Goal: Task Accomplishment & Management: Complete application form

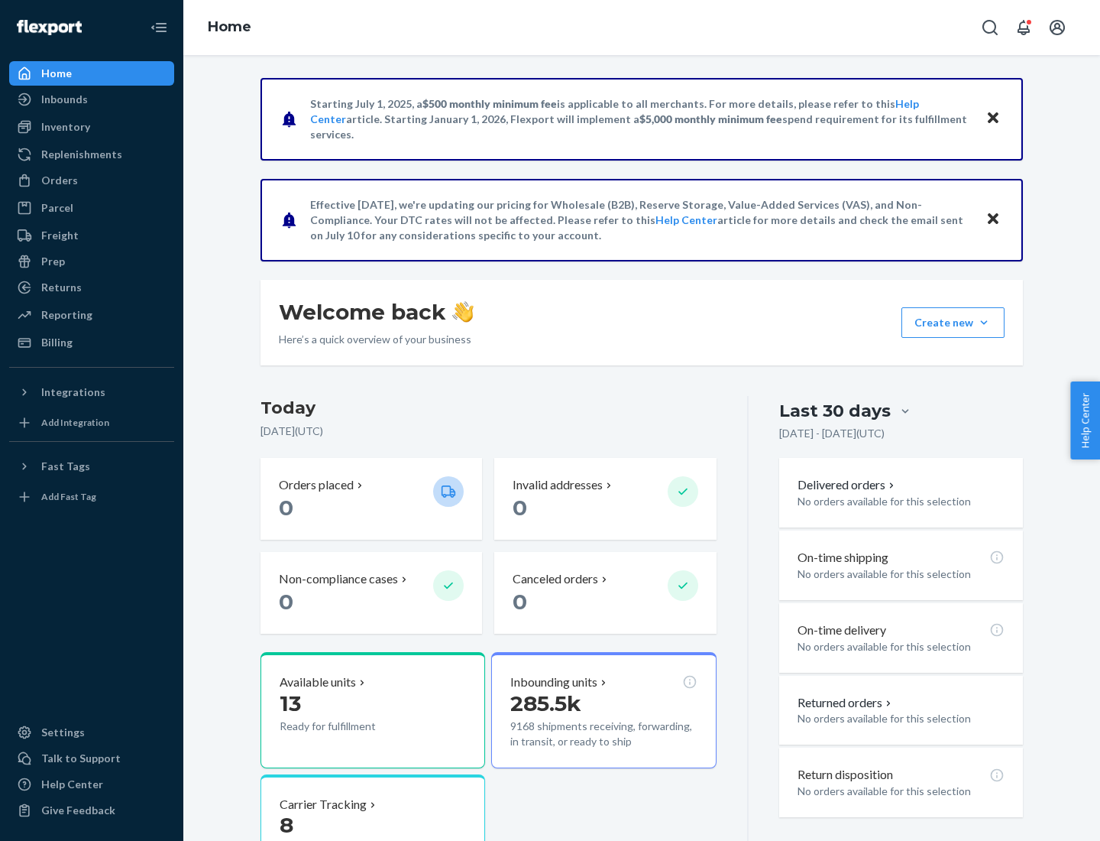
click at [984, 323] on button "Create new Create new inbound Create new order Create new product" at bounding box center [953, 322] width 103 height 31
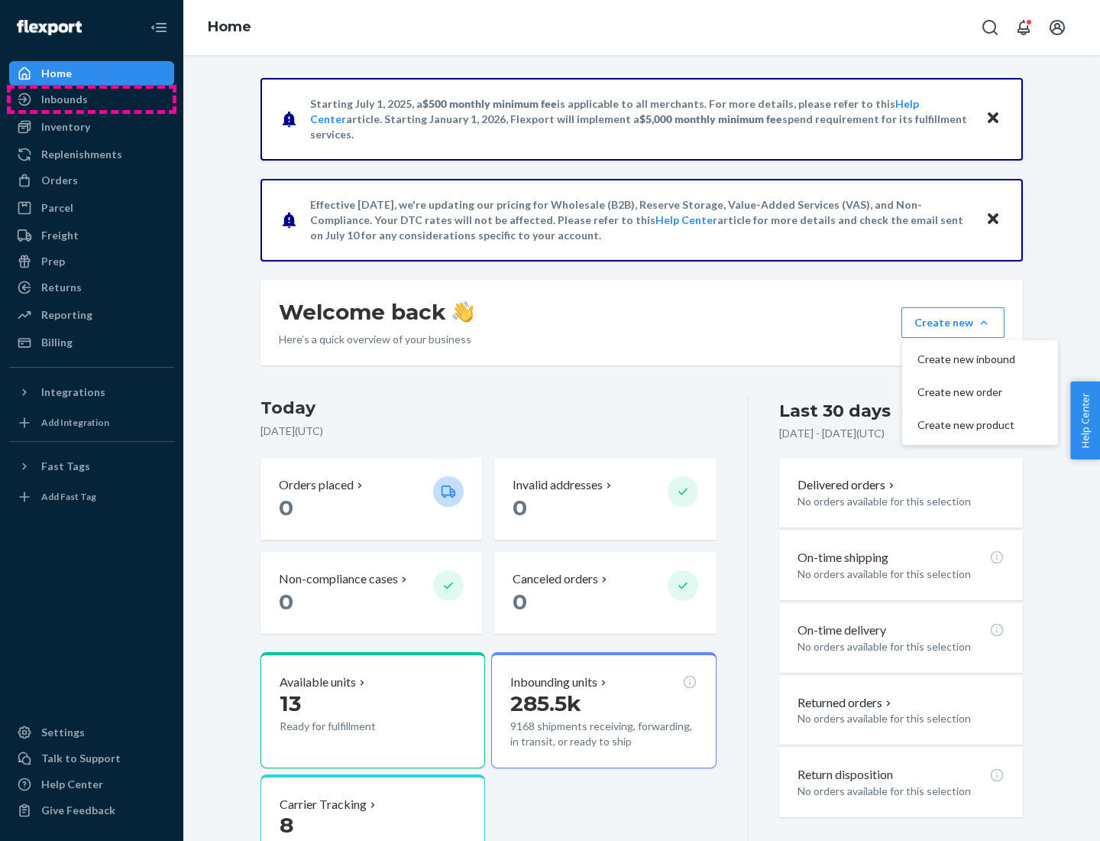
click at [92, 99] on div "Inbounds" at bounding box center [92, 99] width 162 height 21
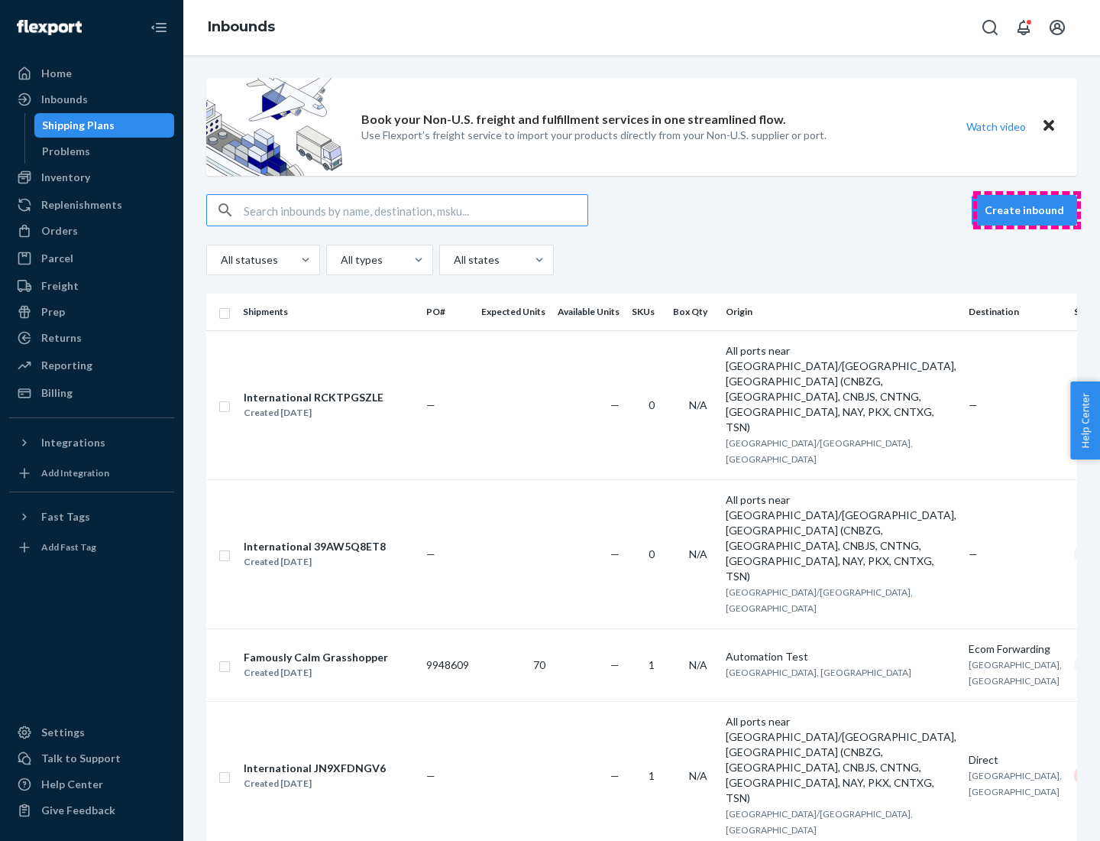
click at [1027, 210] on button "Create inbound" at bounding box center [1024, 210] width 105 height 31
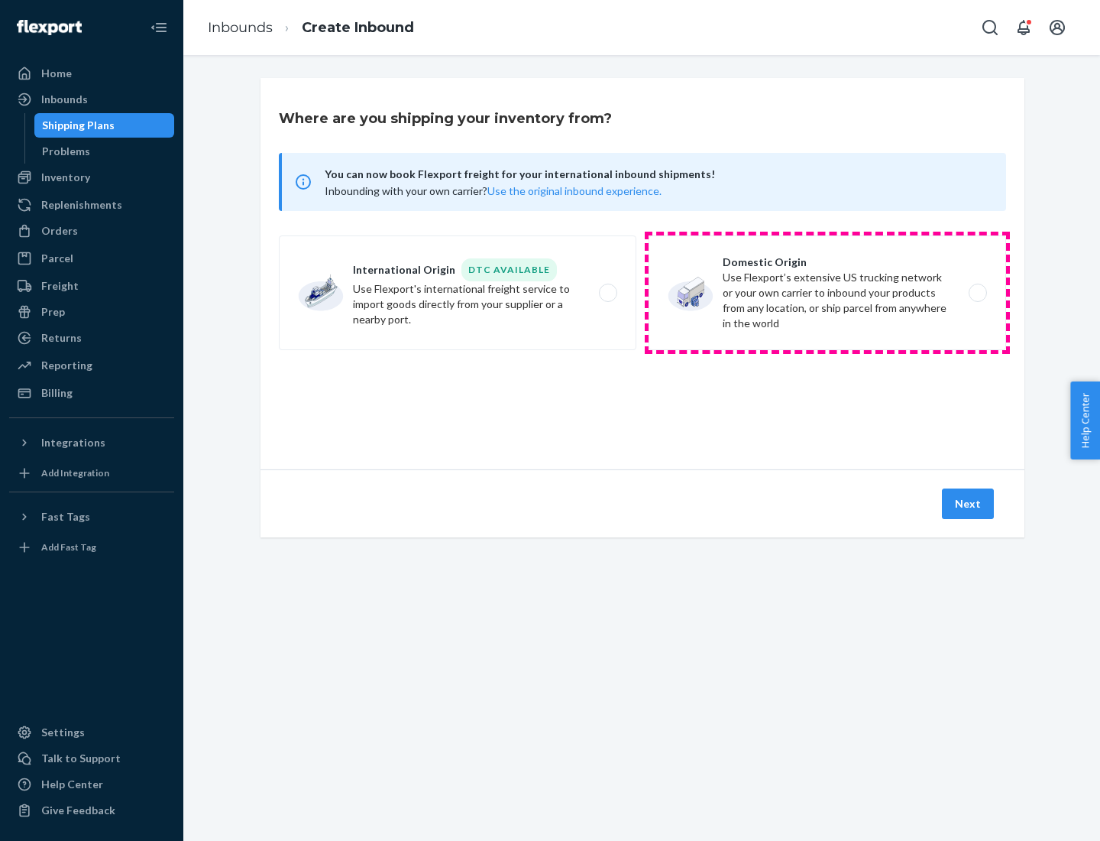
click at [828, 293] on label "Domestic Origin Use Flexport’s extensive US trucking network or your own carrie…" at bounding box center [828, 292] width 358 height 115
click at [977, 293] on input "Domestic Origin Use Flexport’s extensive US trucking network or your own carrie…" at bounding box center [982, 293] width 10 height 10
radio input "true"
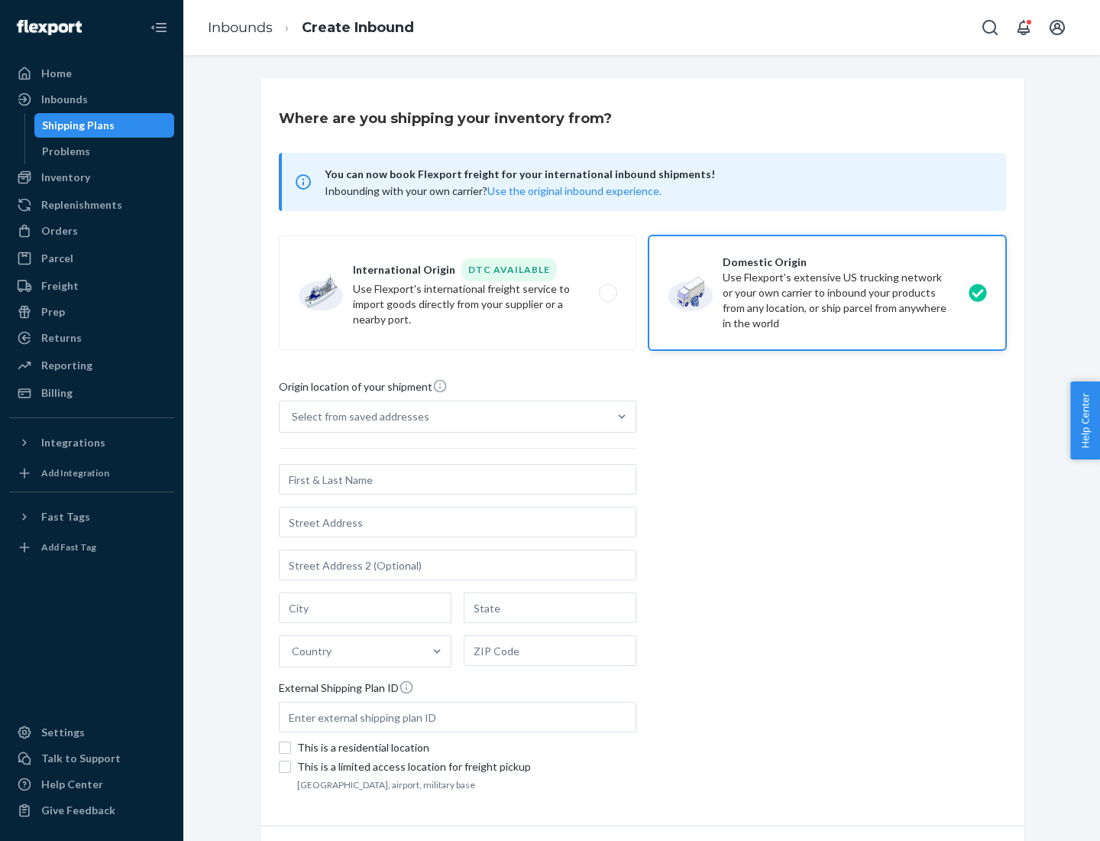
click at [357, 417] on div "Select from saved addresses" at bounding box center [361, 416] width 138 height 15
click at [293, 417] on input "Select from saved addresses" at bounding box center [293, 416] width 2 height 15
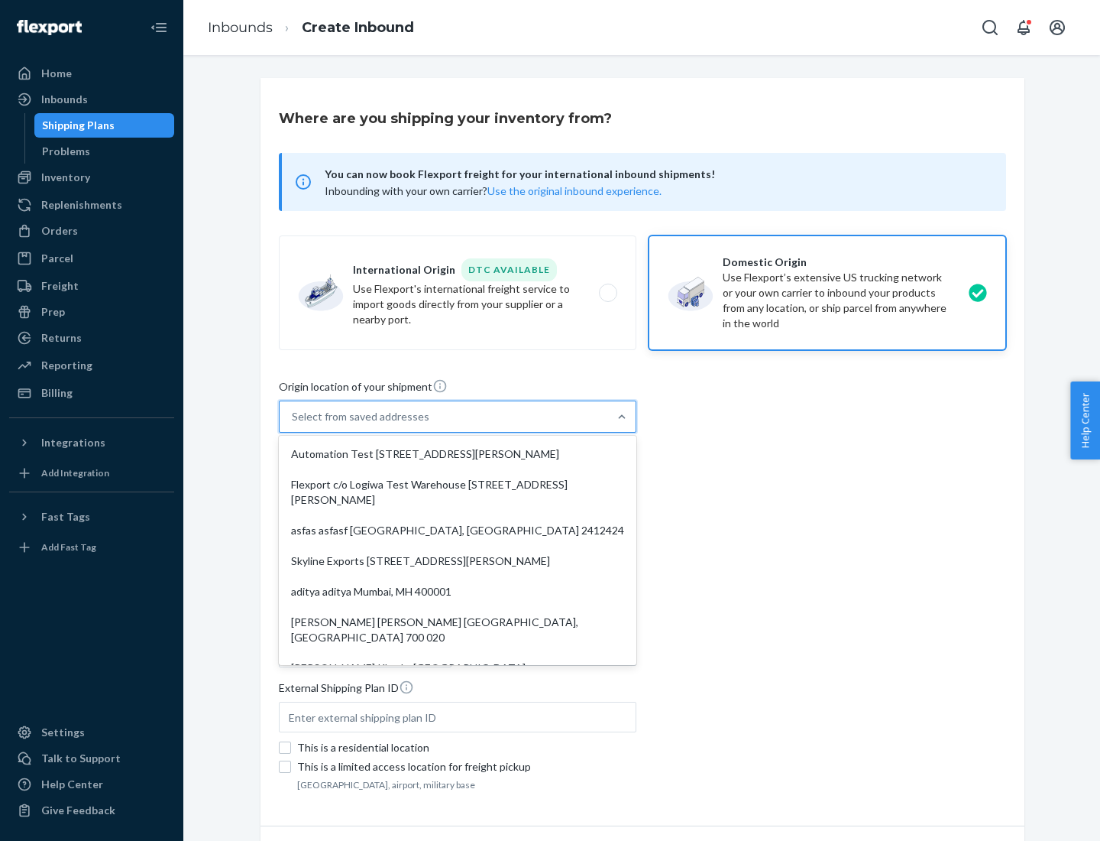
scroll to position [6, 0]
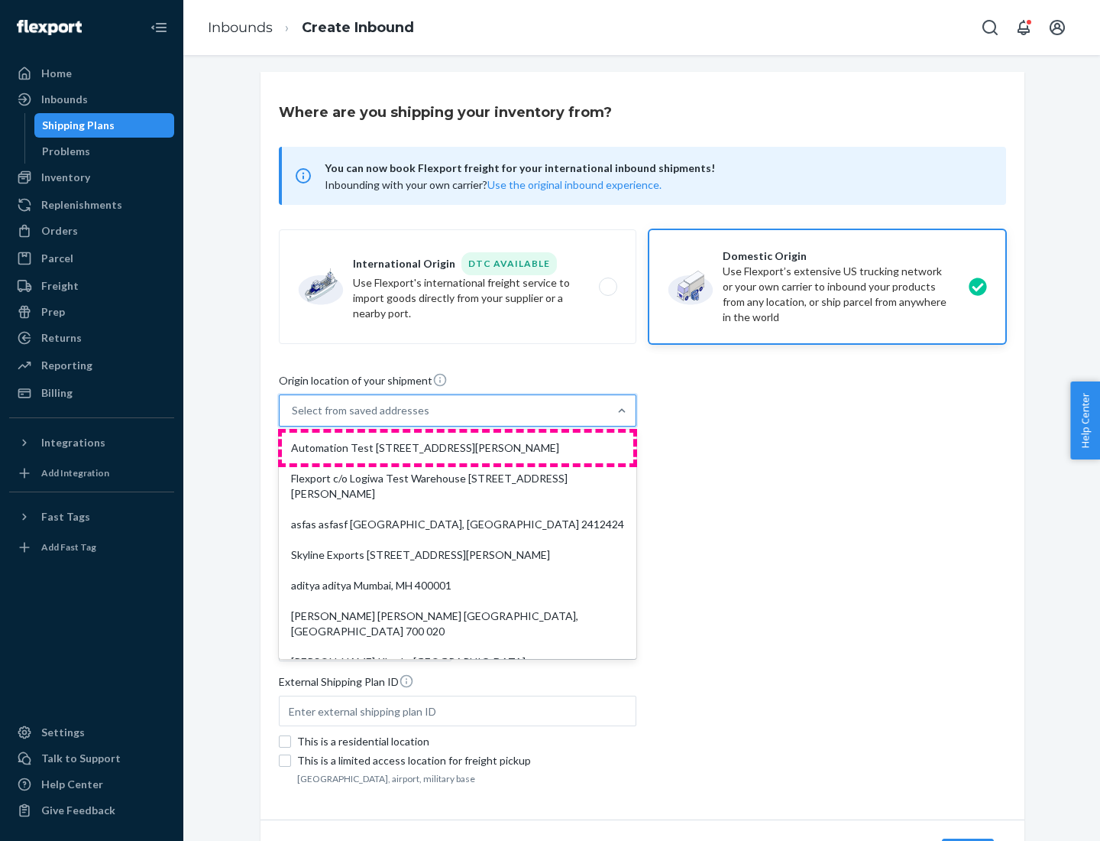
click at [458, 448] on div "Automation Test [STREET_ADDRESS][PERSON_NAME]" at bounding box center [458, 448] width 352 height 31
click at [293, 418] on input "option Automation Test [STREET_ADDRESS][PERSON_NAME]. 9 results available. Use …" at bounding box center [293, 410] width 2 height 15
type input "Automation Test"
type input "9th Floor"
type input "[GEOGRAPHIC_DATA]"
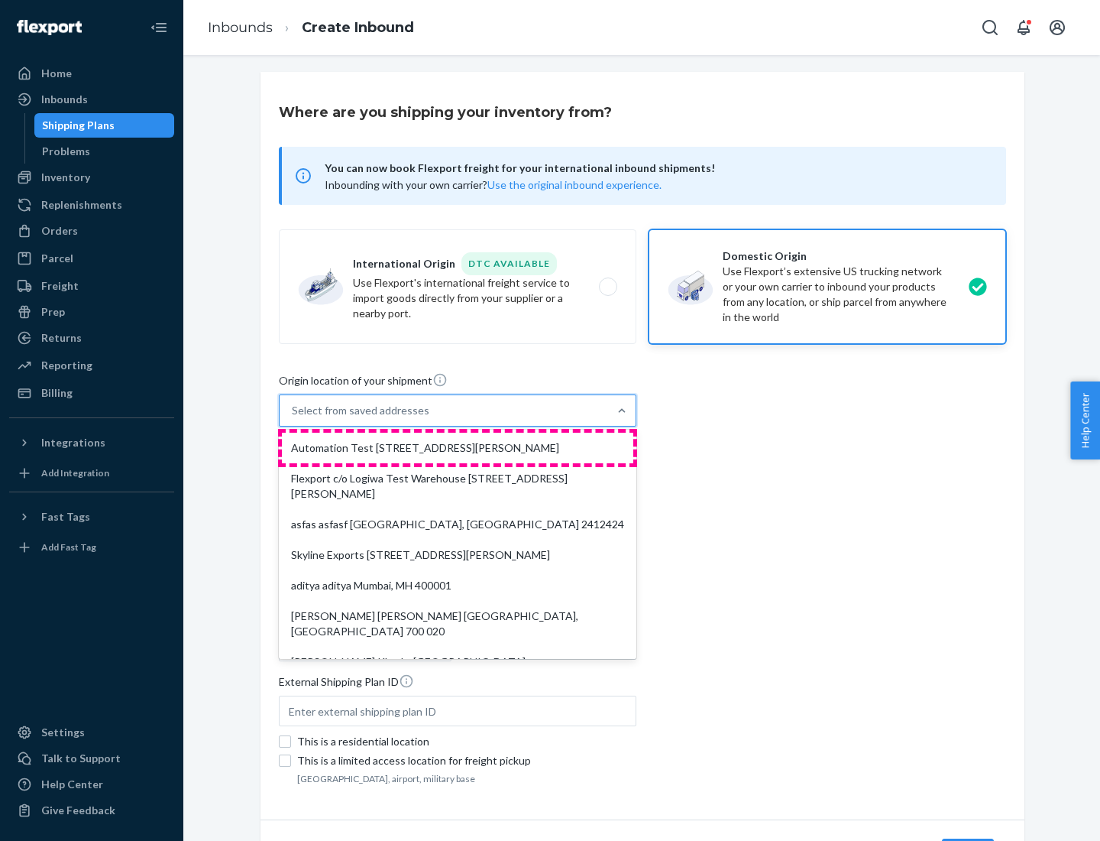
type input "CA"
type input "94104"
type input "[STREET_ADDRESS][PERSON_NAME]"
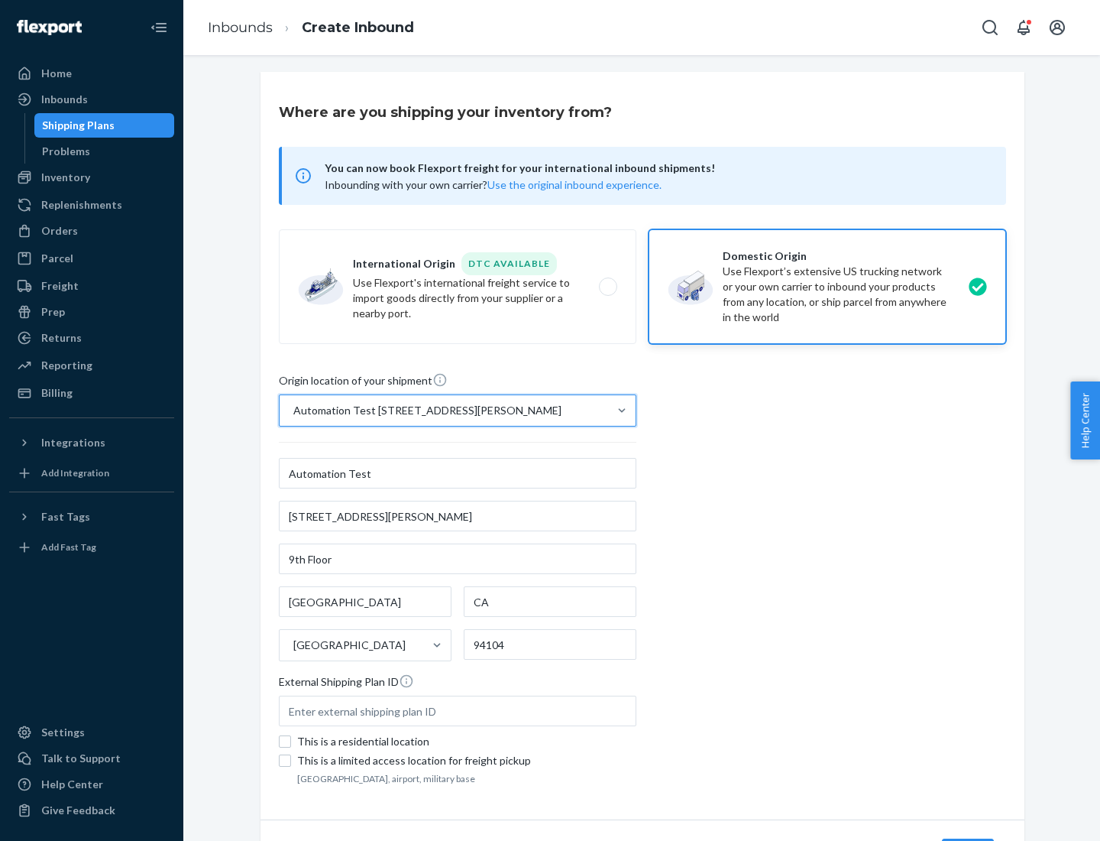
scroll to position [89, 0]
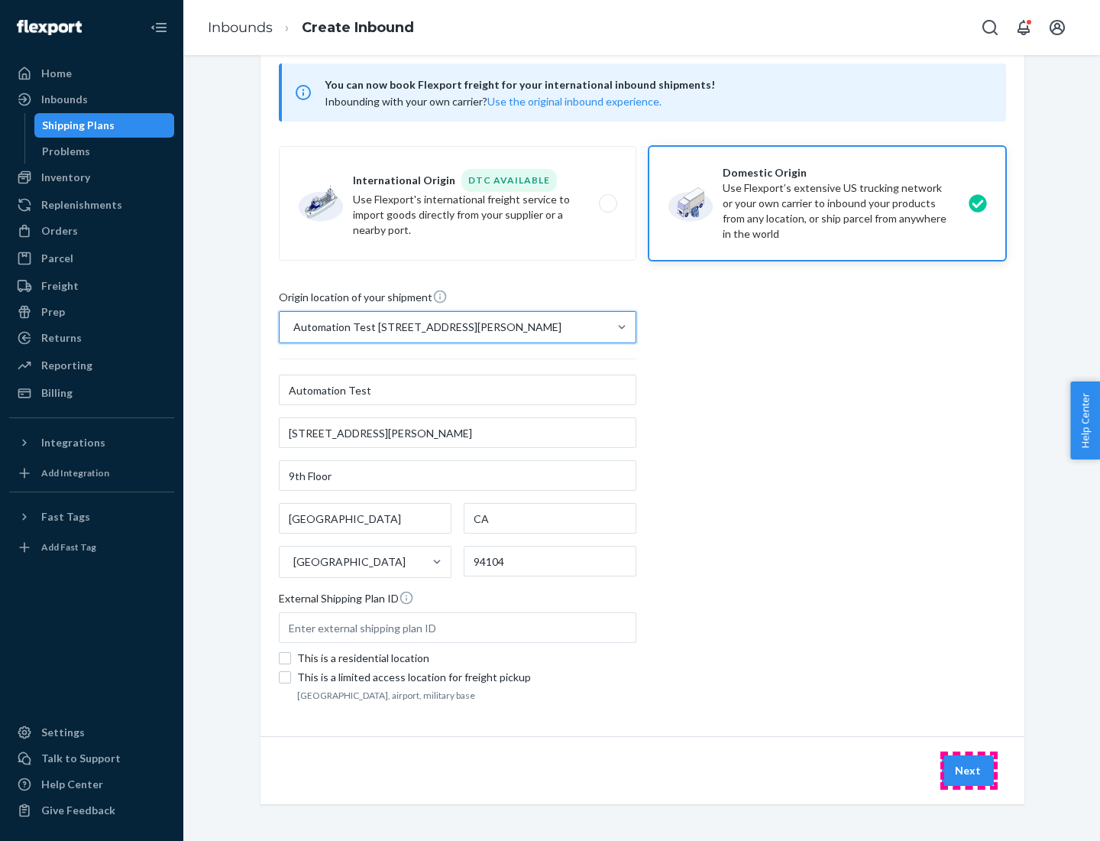
click at [969, 770] on button "Next" at bounding box center [968, 770] width 52 height 31
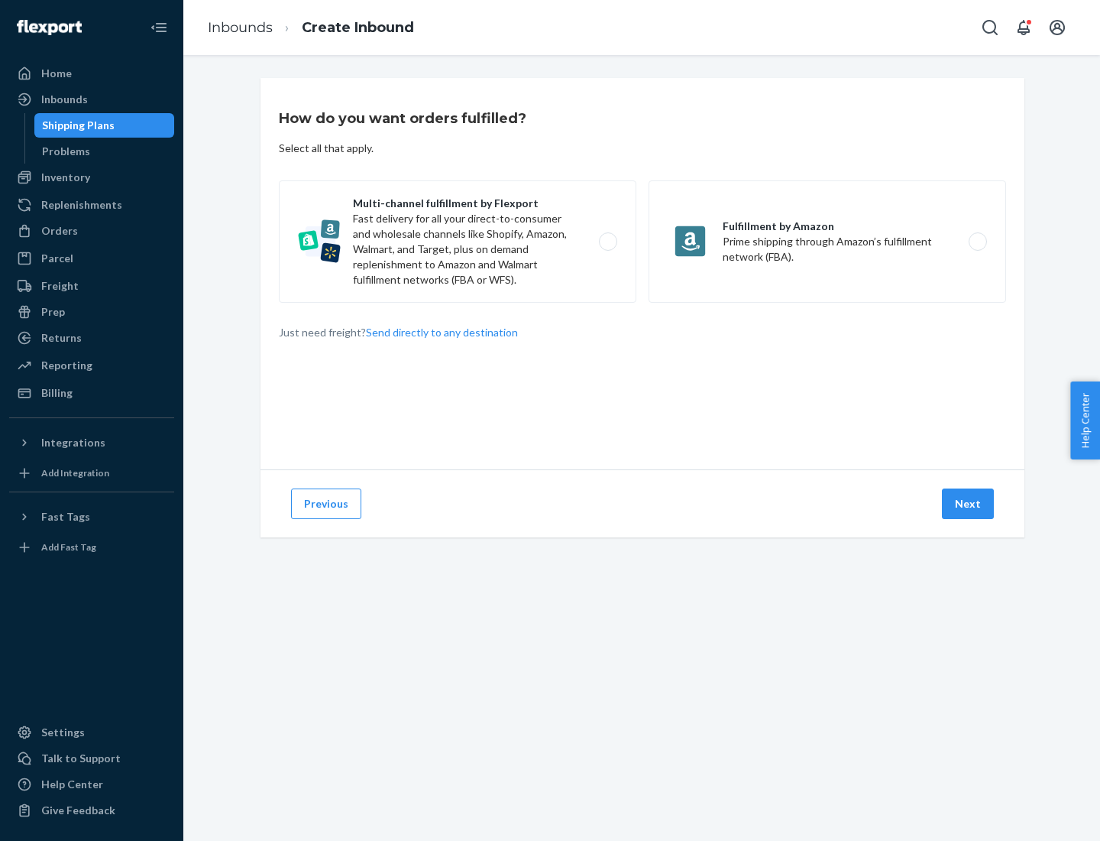
click at [458, 241] on label "Multi-channel fulfillment by Flexport Fast delivery for all your direct-to-cons…" at bounding box center [458, 241] width 358 height 122
click at [608, 241] on input "Multi-channel fulfillment by Flexport Fast delivery for all your direct-to-cons…" at bounding box center [613, 242] width 10 height 10
radio input "true"
click at [969, 504] on button "Next" at bounding box center [968, 503] width 52 height 31
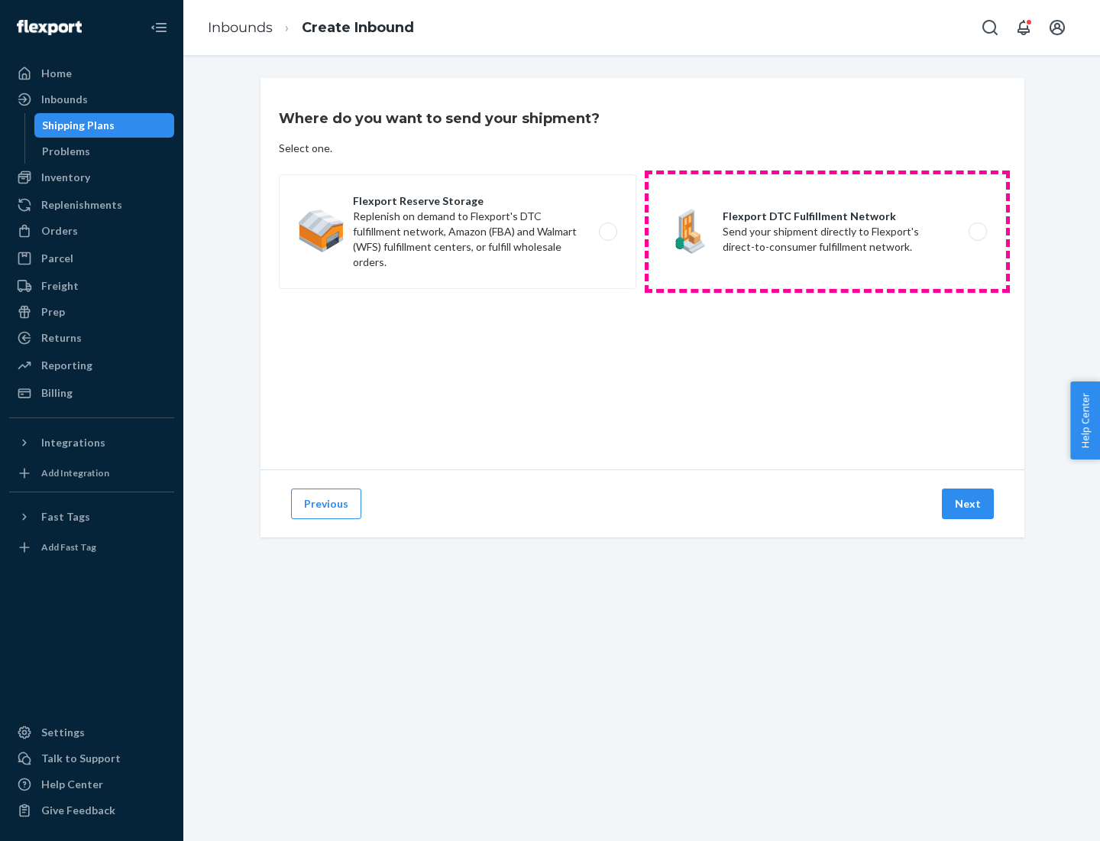
click at [828, 232] on label "Flexport DTC Fulfillment Network Send your shipment directly to Flexport's dire…" at bounding box center [828, 231] width 358 height 115
click at [977, 232] on input "Flexport DTC Fulfillment Network Send your shipment directly to Flexport's dire…" at bounding box center [982, 232] width 10 height 10
radio input "true"
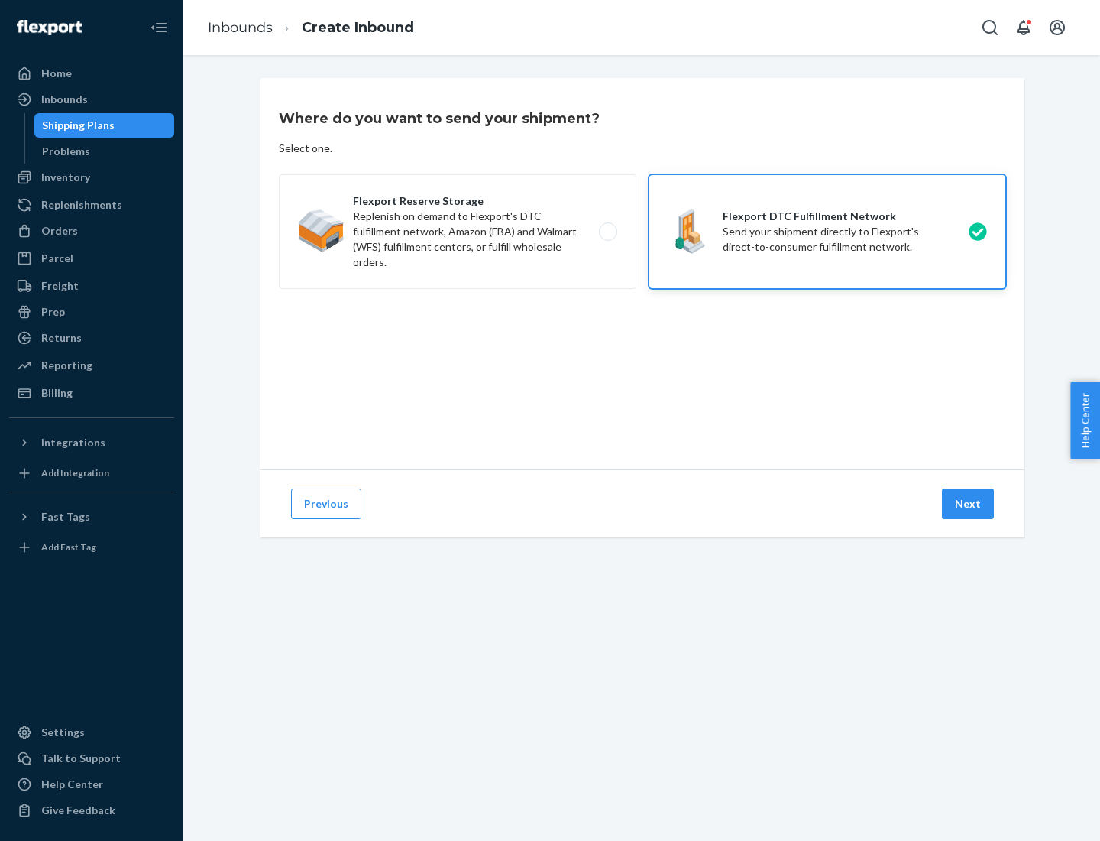
click at [969, 504] on button "Next" at bounding box center [968, 503] width 52 height 31
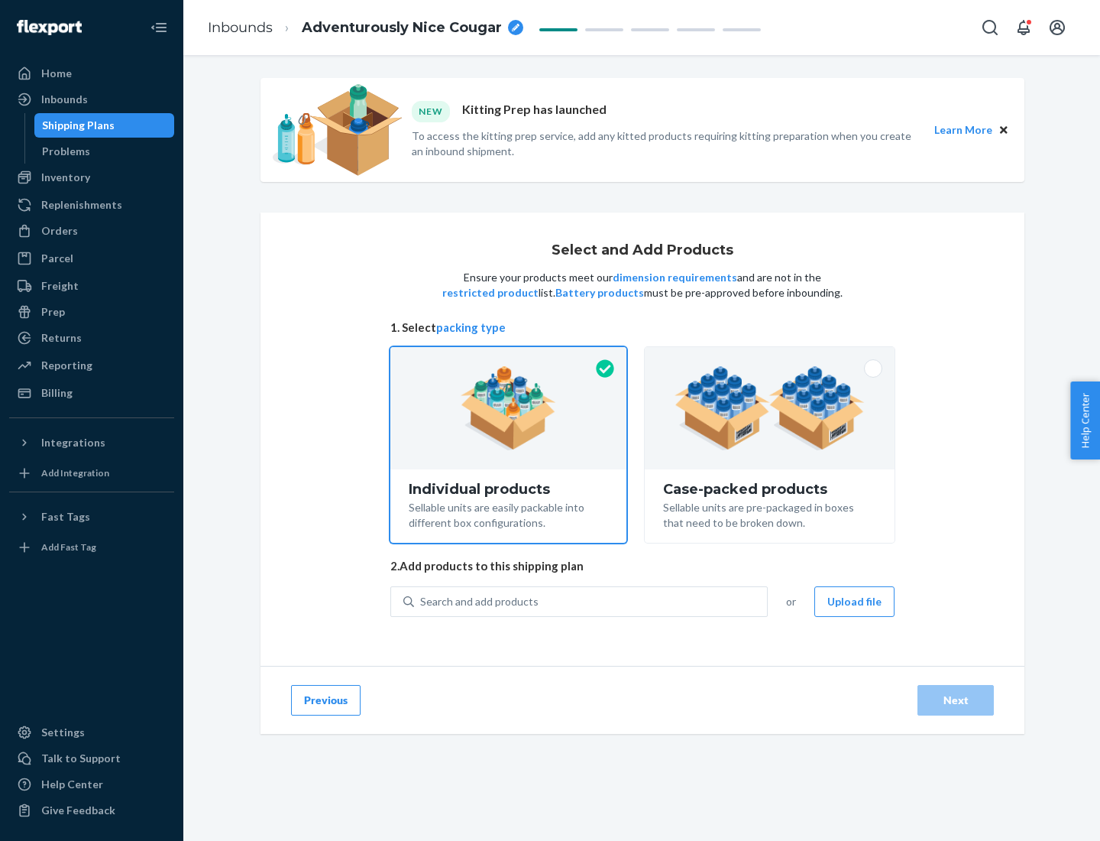
click at [770, 408] on img at bounding box center [770, 408] width 190 height 84
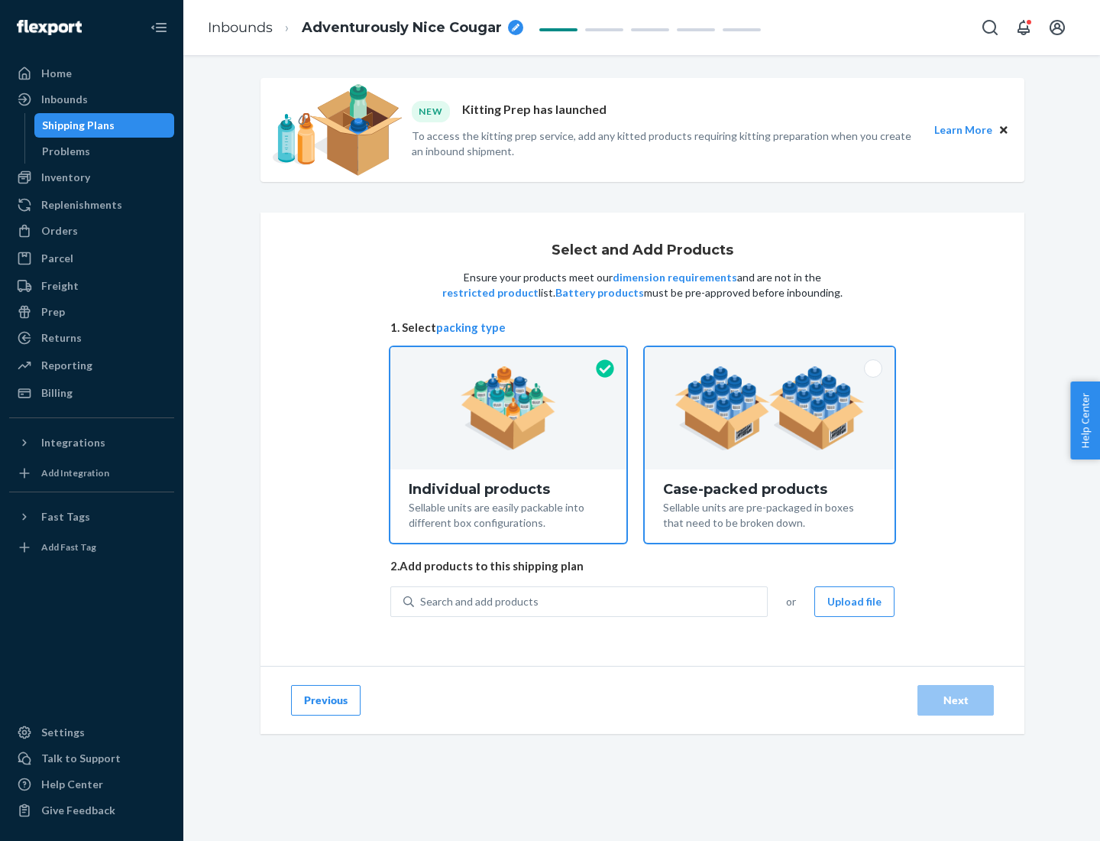
click at [770, 357] on input "Case-packed products Sellable units are pre-packaged in boxes that need to be b…" at bounding box center [770, 352] width 10 height 10
radio input "true"
radio input "false"
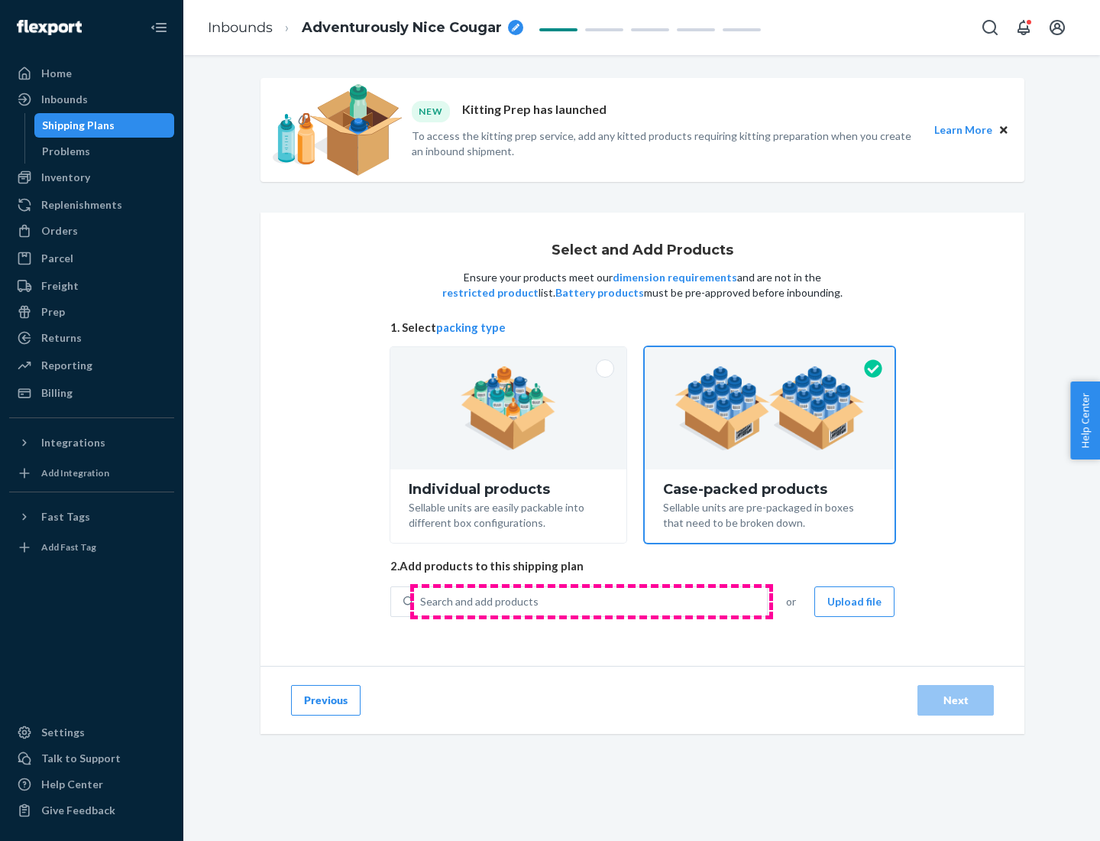
click at [592, 601] on div "Search and add products" at bounding box center [590, 602] width 353 height 28
click at [422, 601] on input "Search and add products" at bounding box center [421, 601] width 2 height 15
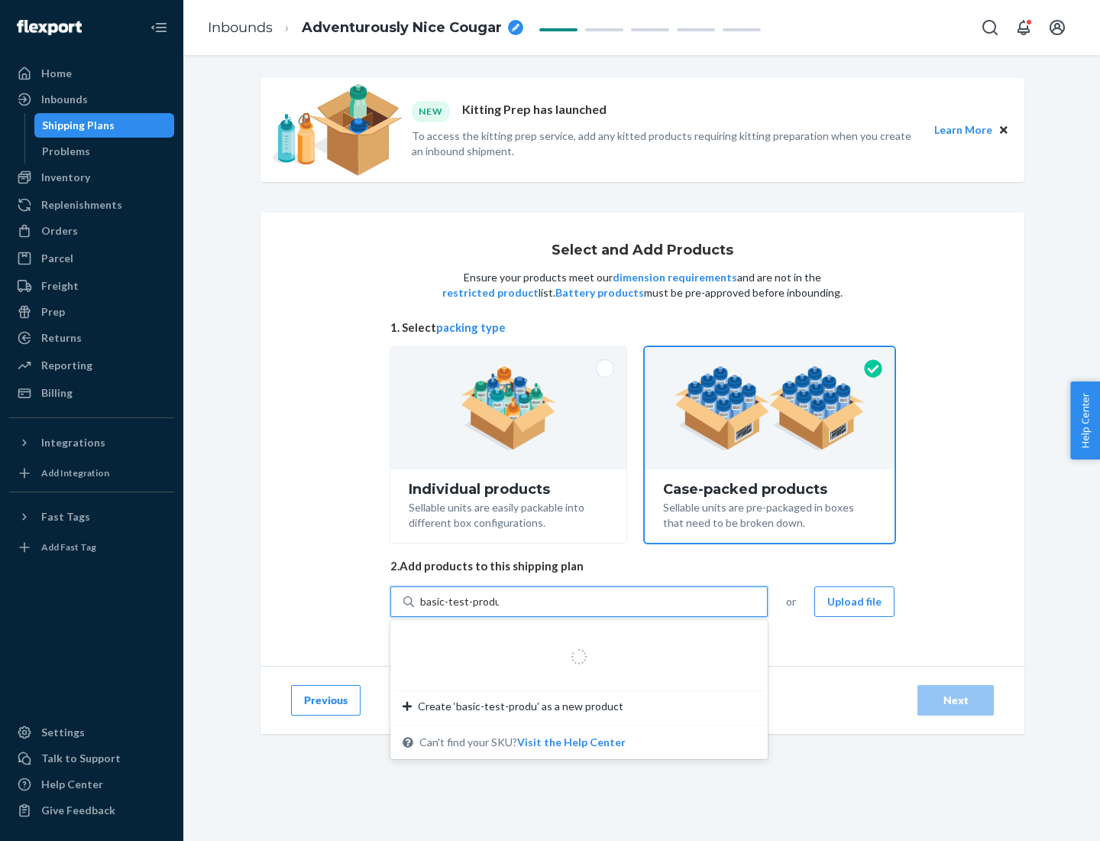
type input "basic-test-product-1"
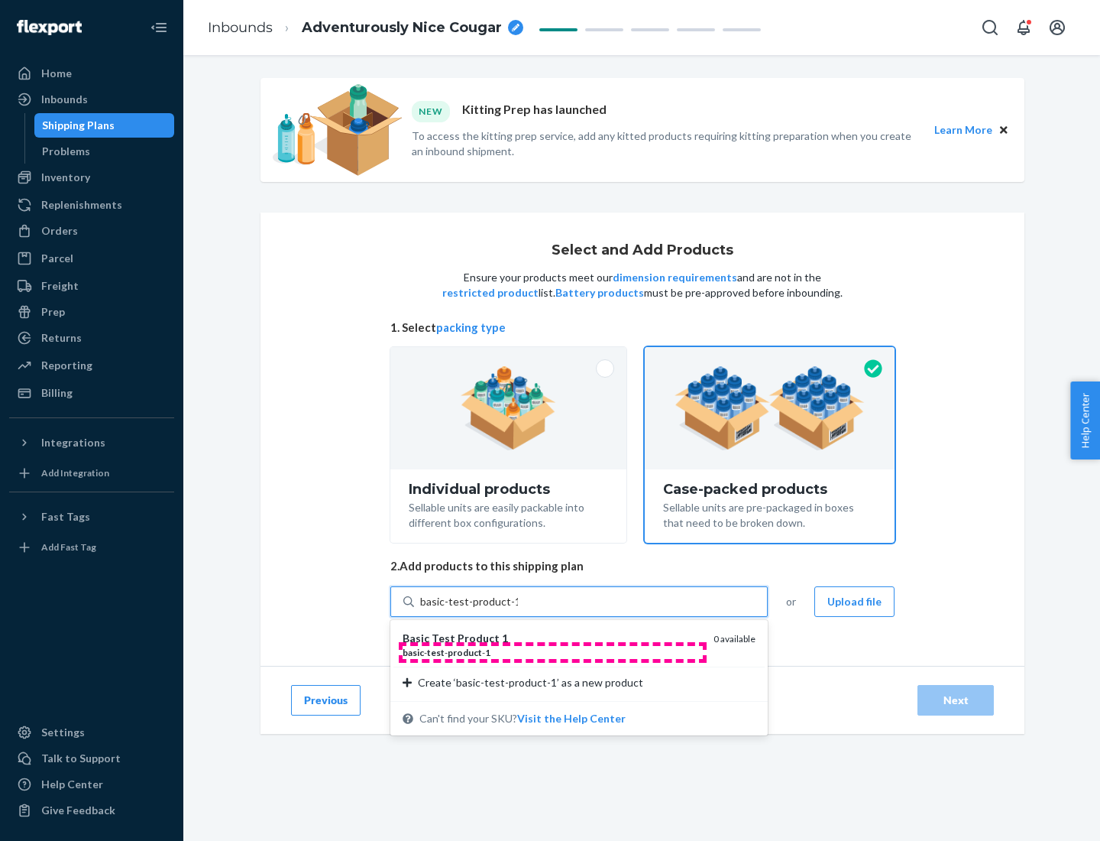
click at [553, 652] on div "basic - test - product - 1" at bounding box center [552, 652] width 299 height 13
click at [518, 609] on input "basic-test-product-1" at bounding box center [469, 601] width 98 height 15
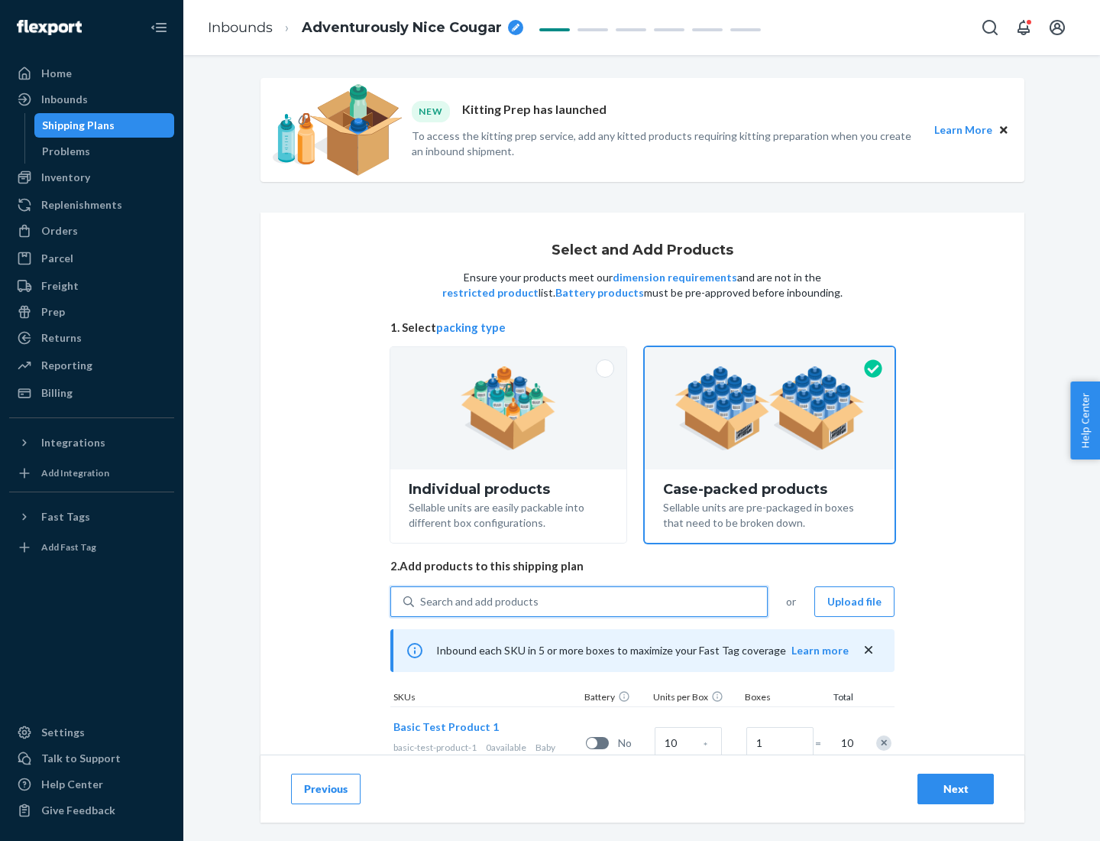
scroll to position [55, 0]
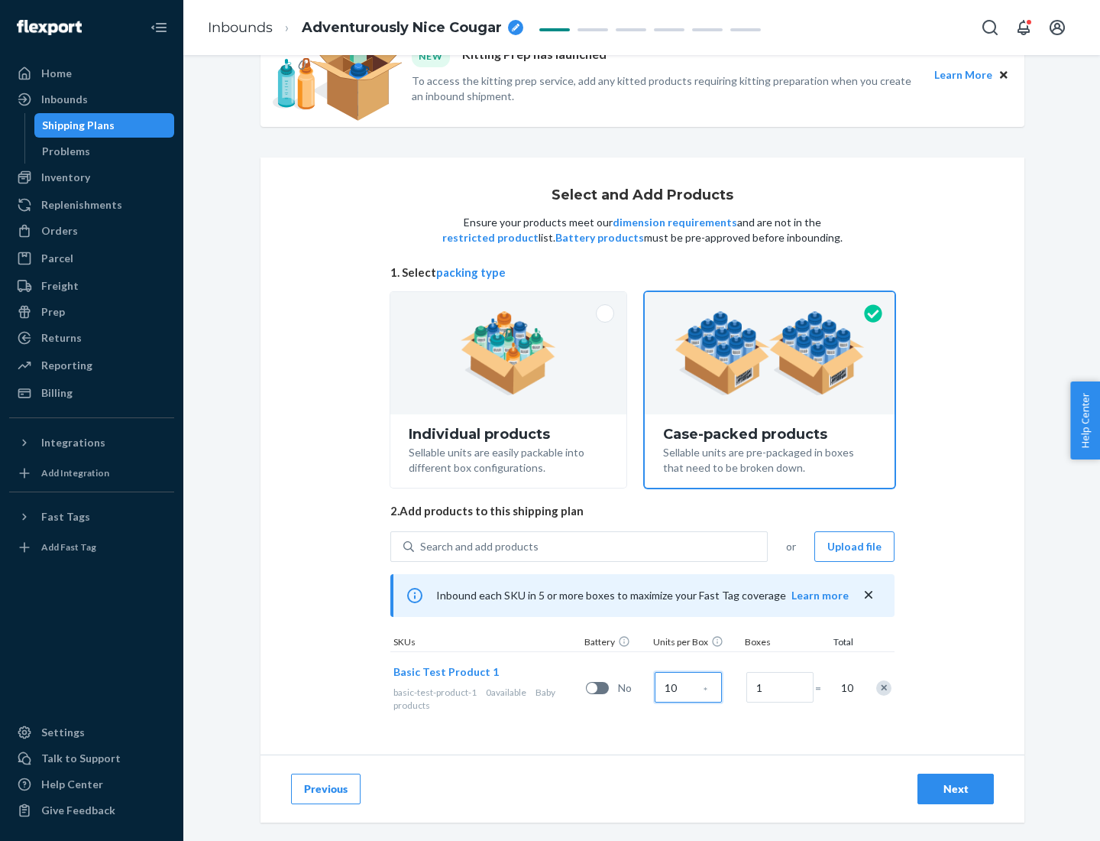
type input "10"
type input "7"
click at [956, 789] on div "Next" at bounding box center [956, 788] width 50 height 15
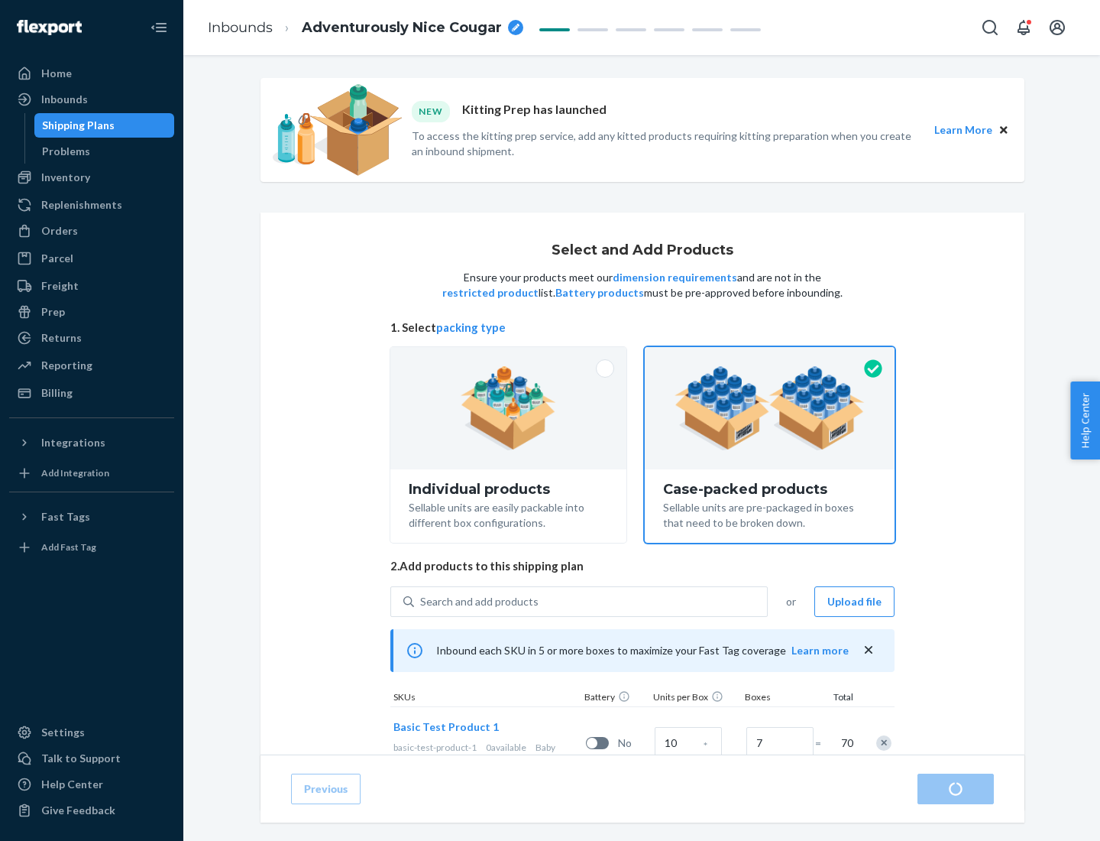
radio input "true"
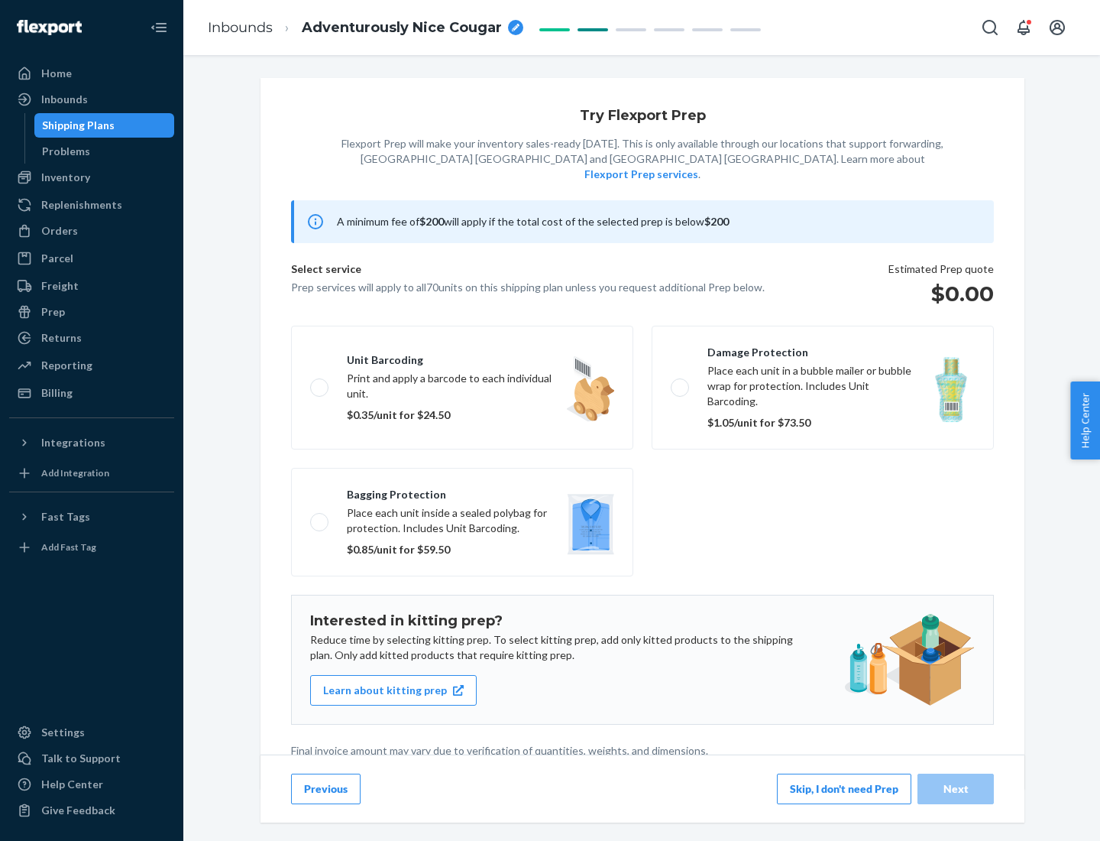
scroll to position [4, 0]
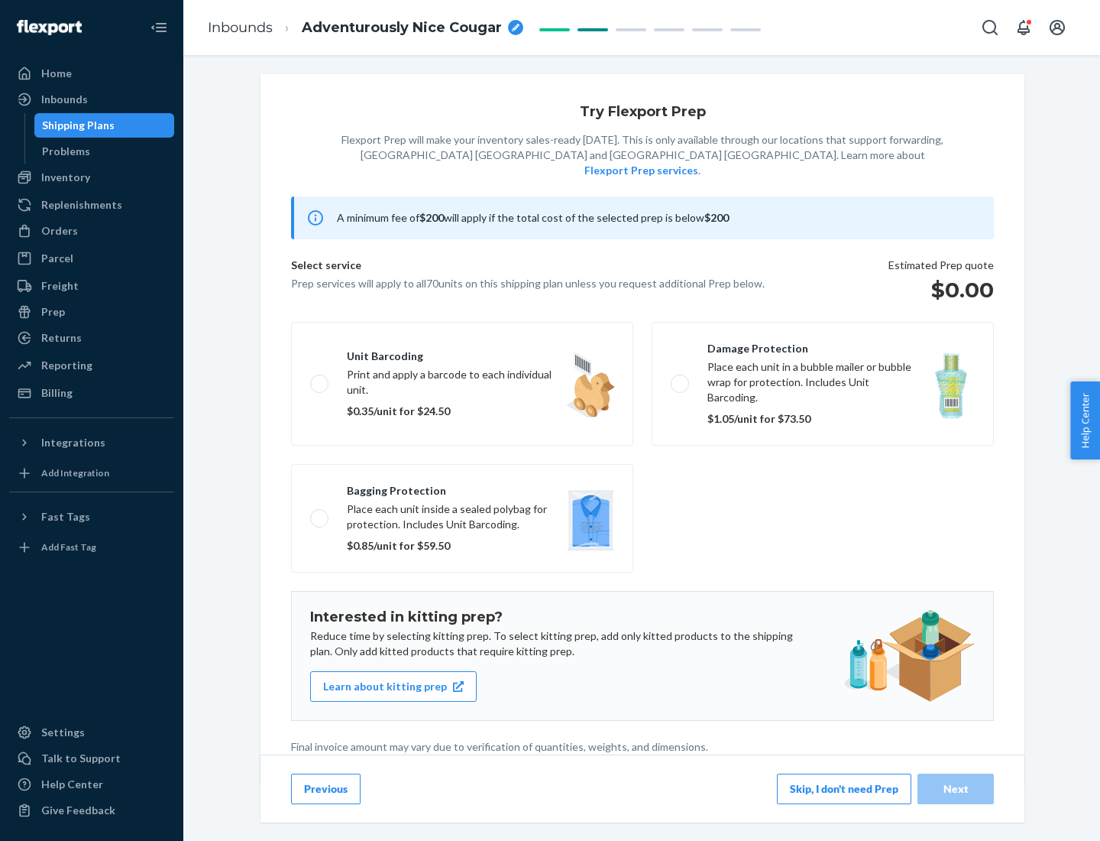
click at [462, 487] on label "Bagging protection Place each unit inside a sealed polybag for protection. Incl…" at bounding box center [462, 518] width 342 height 109
click at [320, 513] on input "Bagging protection Place each unit inside a sealed polybag for protection. Incl…" at bounding box center [315, 518] width 10 height 10
checkbox input "true"
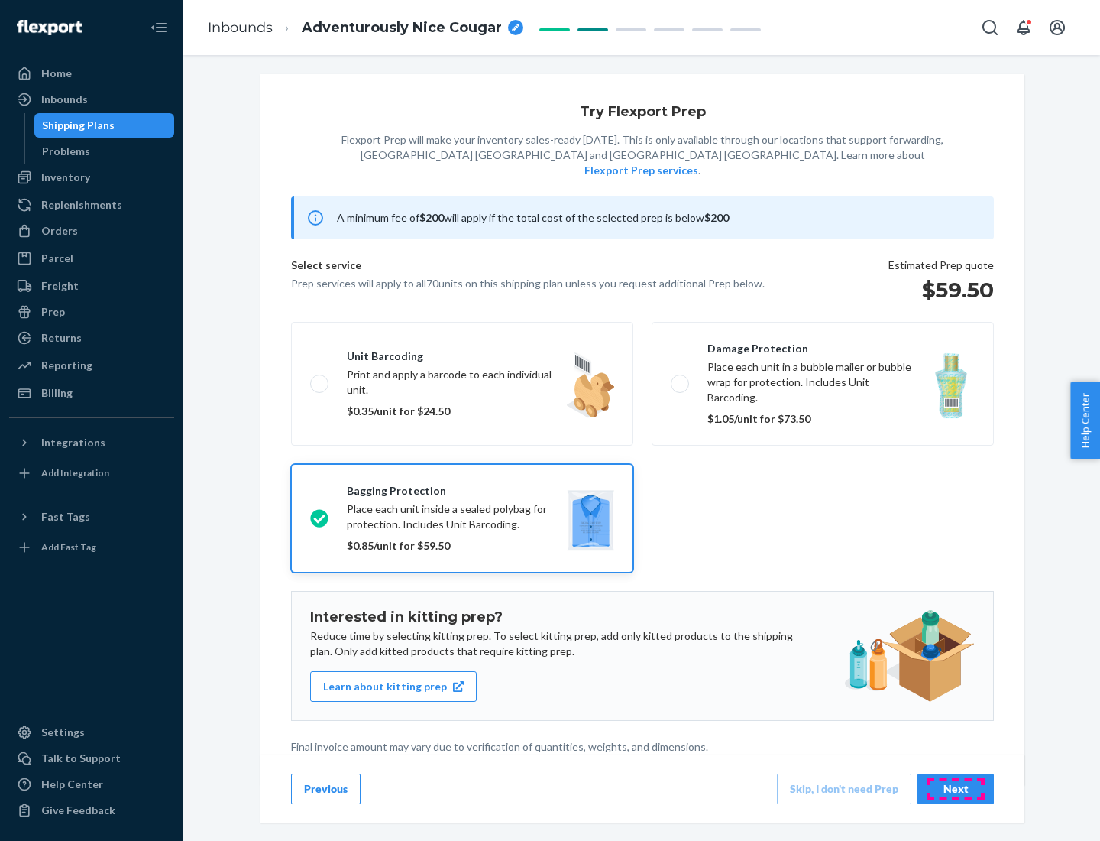
click at [956, 788] on div "Next" at bounding box center [956, 788] width 50 height 15
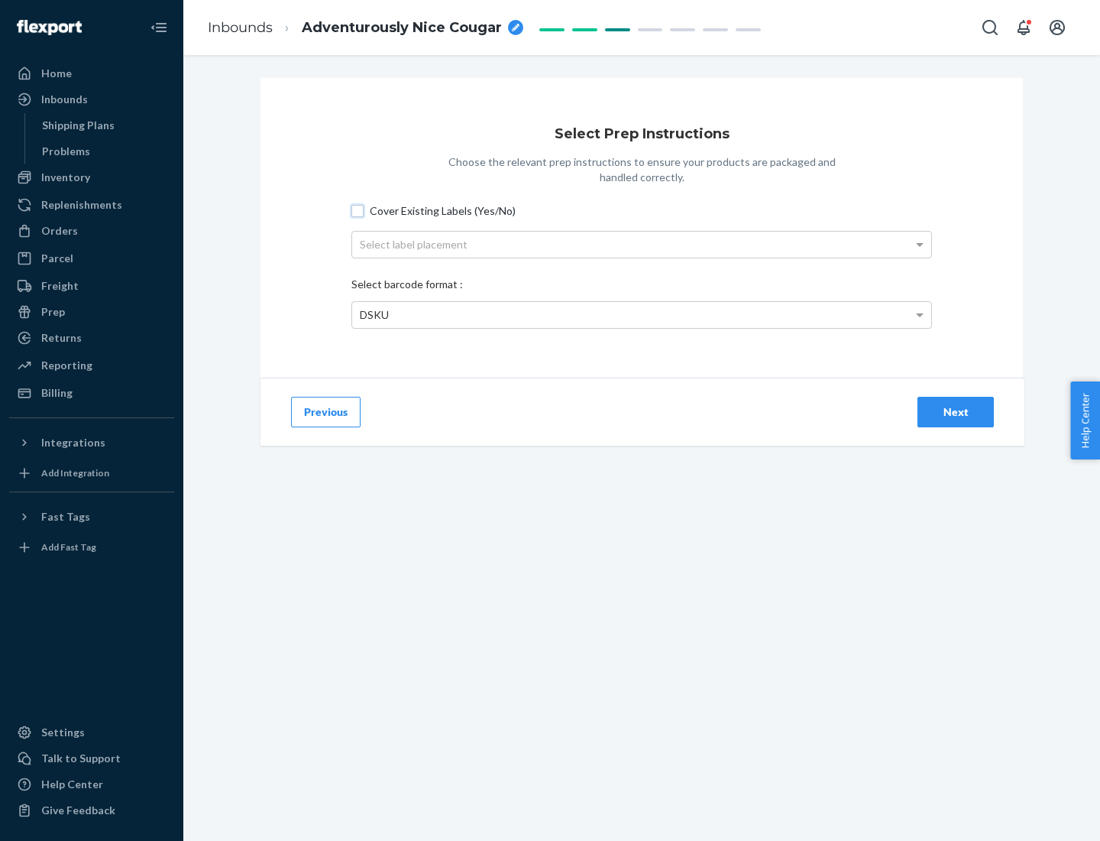
click at [358, 210] on input "Cover Existing Labels (Yes/No)" at bounding box center [358, 211] width 12 height 12
checkbox input "true"
click at [642, 244] on div "Select label placement" at bounding box center [641, 245] width 579 height 26
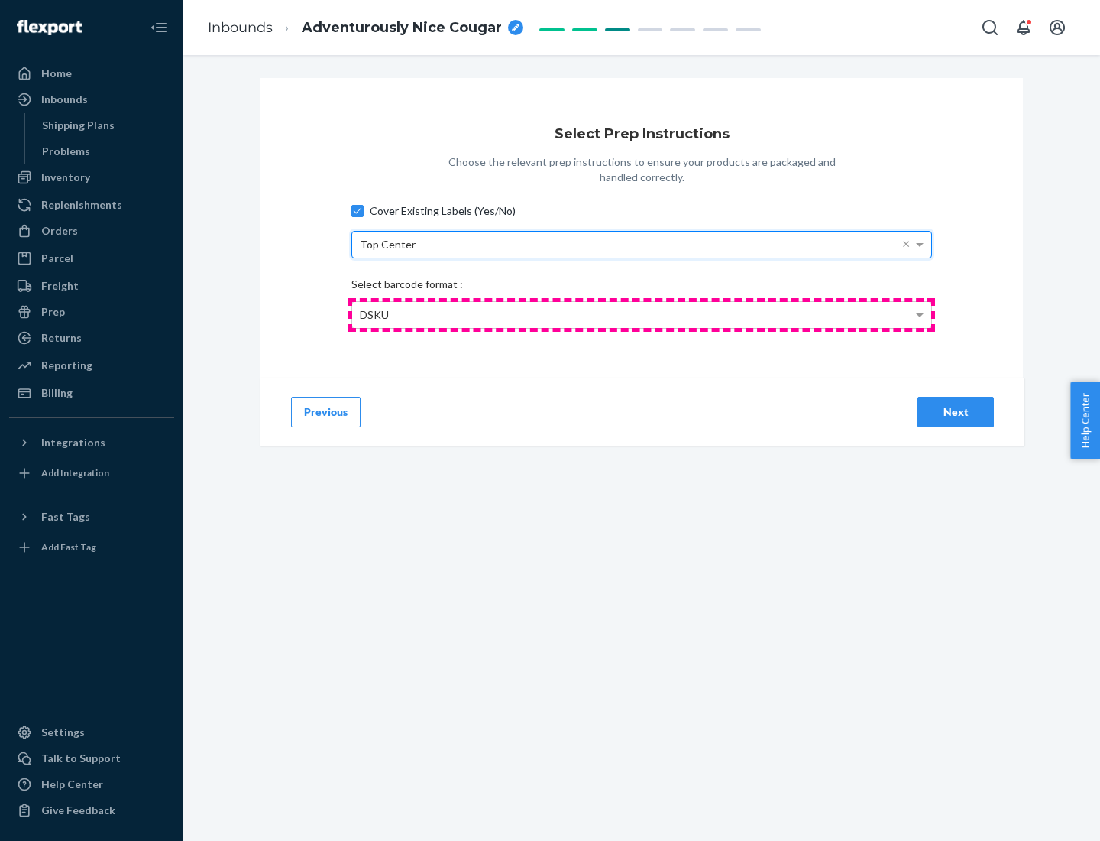
click at [642, 314] on div "DSKU" at bounding box center [641, 315] width 579 height 26
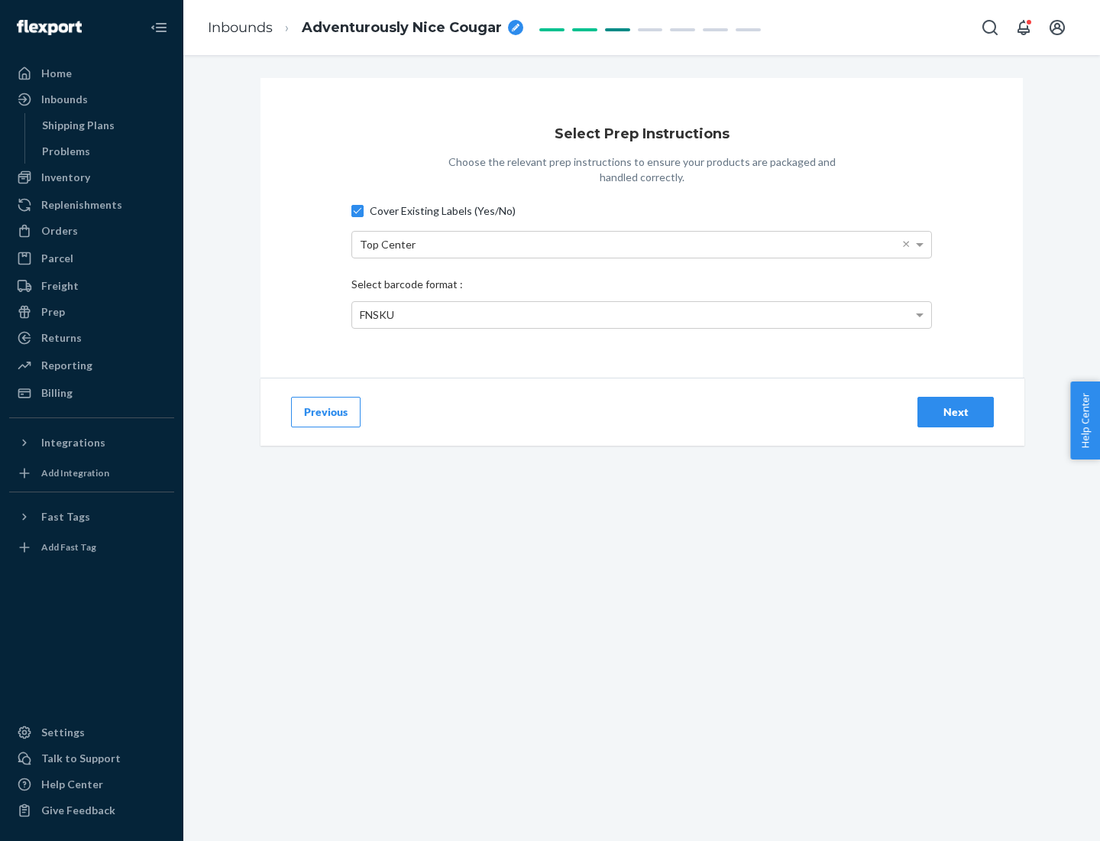
click at [956, 411] on div "Next" at bounding box center [956, 411] width 50 height 15
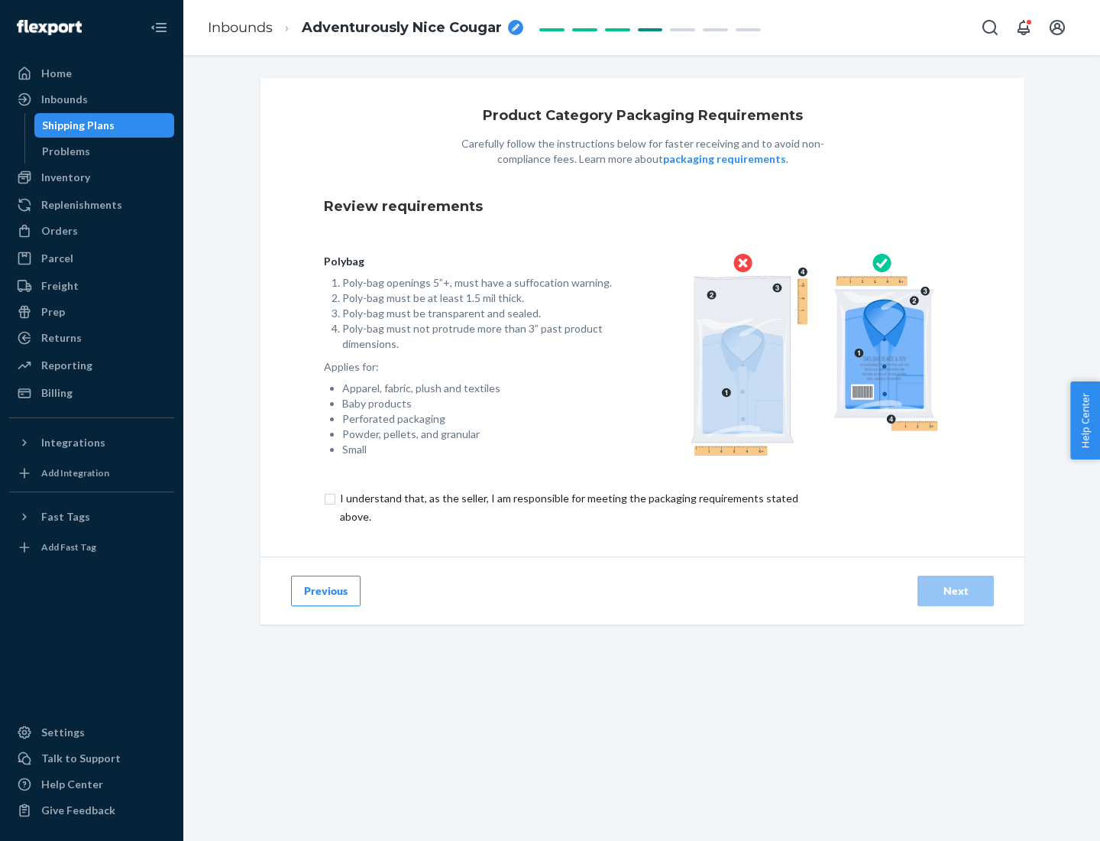
click at [568, 507] on input "checkbox" at bounding box center [578, 507] width 508 height 37
checkbox input "true"
click at [956, 590] on div "Next" at bounding box center [956, 590] width 50 height 15
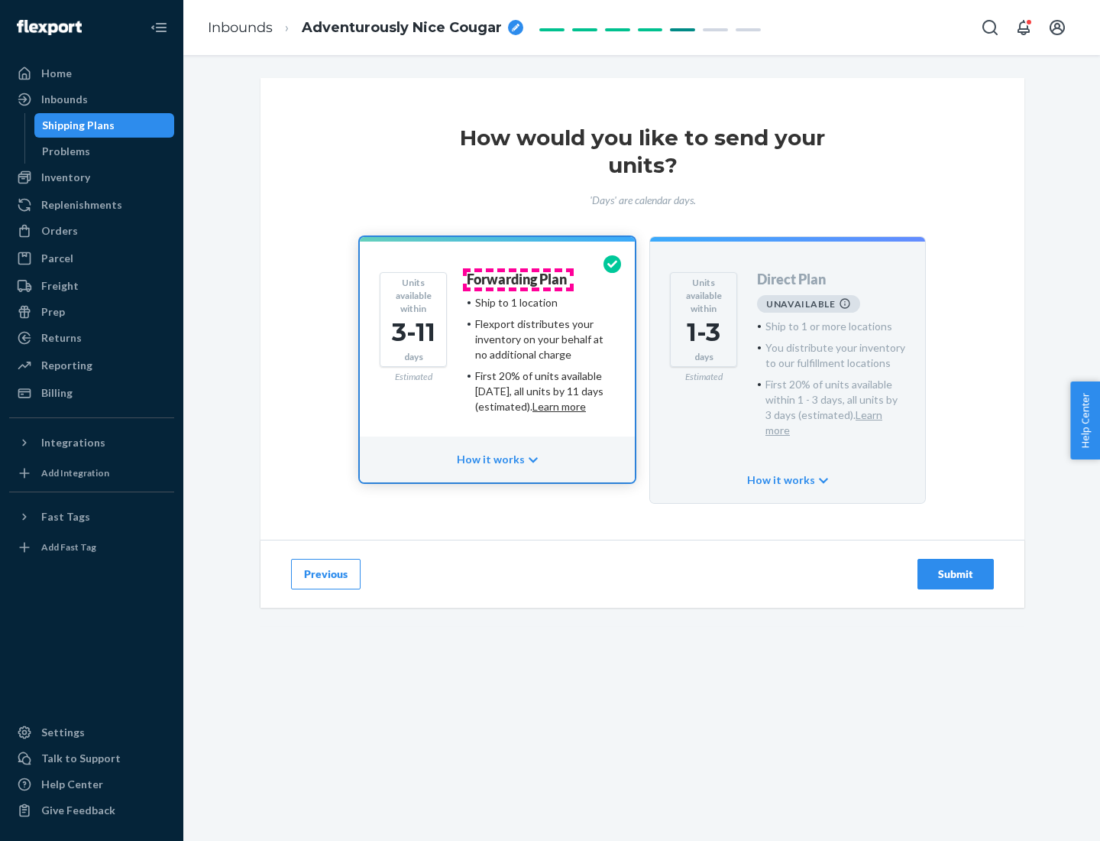
click at [518, 279] on h4 "Forwarding Plan" at bounding box center [517, 279] width 100 height 15
click at [956, 566] on div "Submit" at bounding box center [956, 573] width 50 height 15
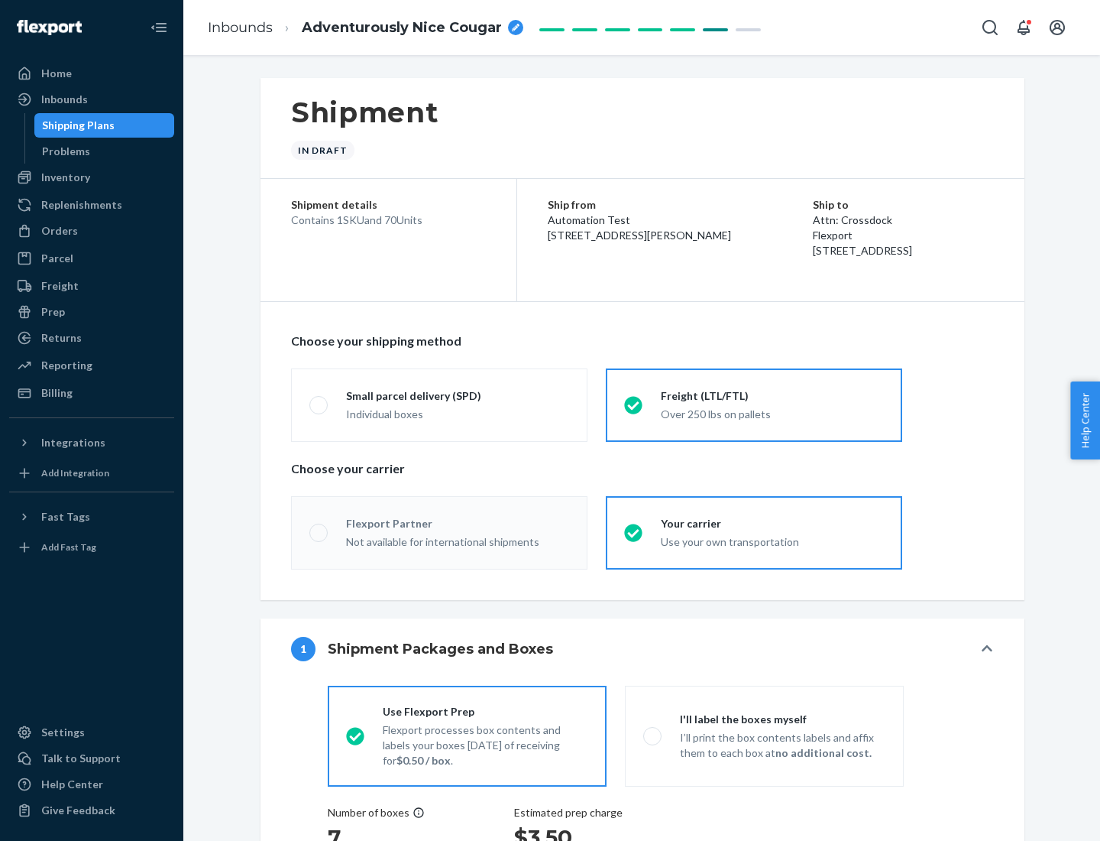
radio input "true"
radio input "false"
radio input "true"
radio input "false"
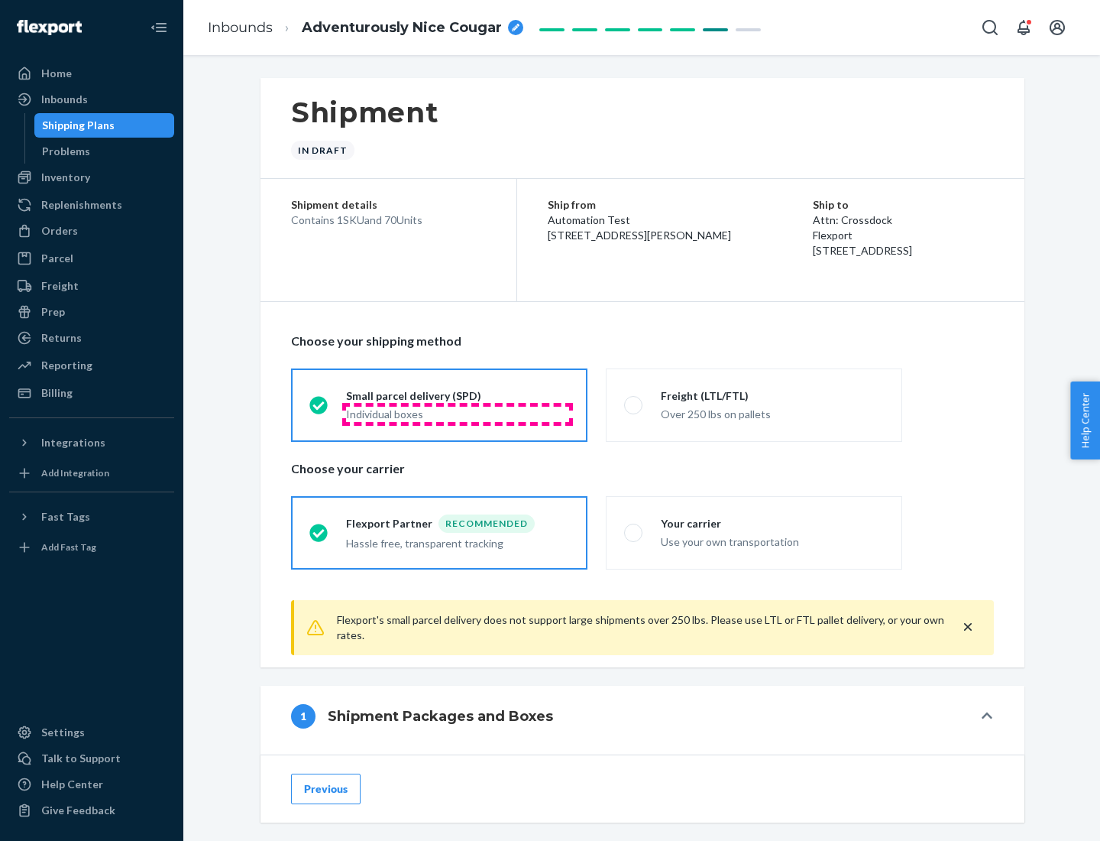
click at [458, 413] on div "Individual boxes" at bounding box center [457, 414] width 223 height 15
click at [319, 410] on input "Small parcel delivery (SPD) Individual boxes" at bounding box center [315, 405] width 10 height 10
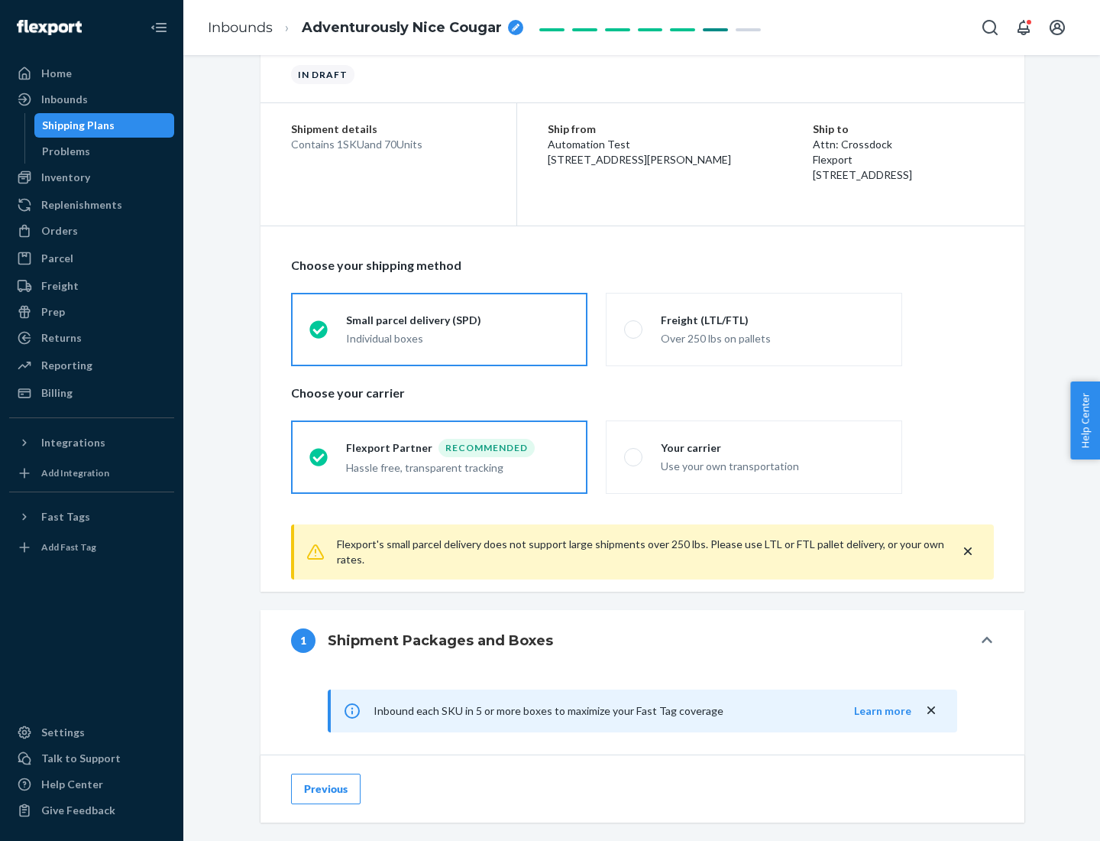
click at [458, 447] on div "Recommended" at bounding box center [487, 448] width 96 height 18
click at [319, 452] on input "Flexport Partner Recommended Hassle free, transparent tracking" at bounding box center [315, 457] width 10 height 10
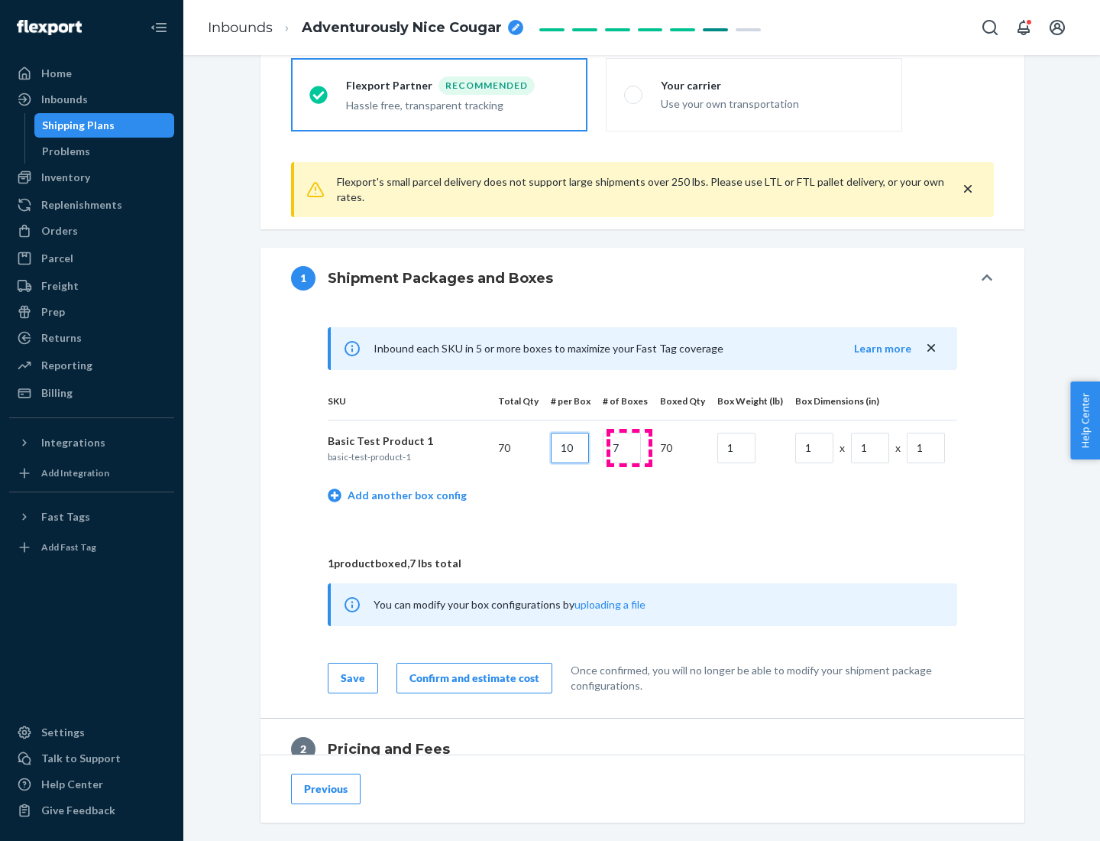
type input "10"
type input "7"
type input "1"
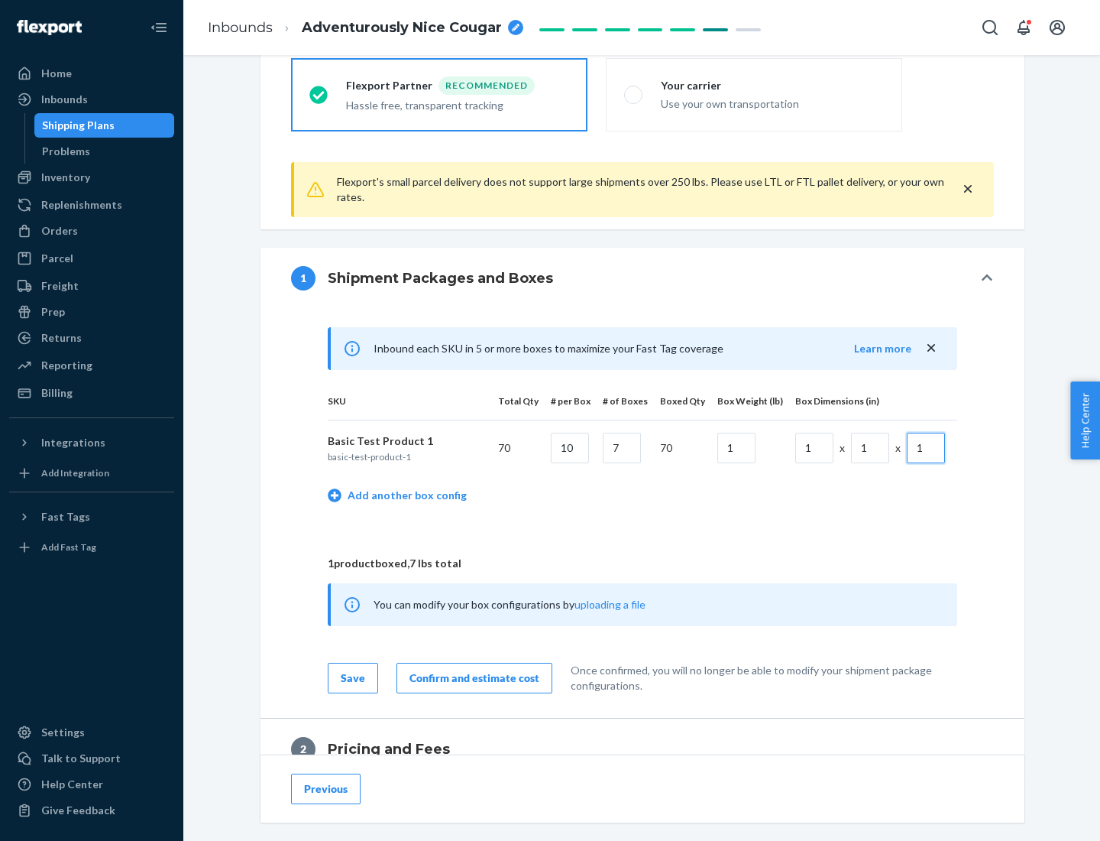
scroll to position [668, 0]
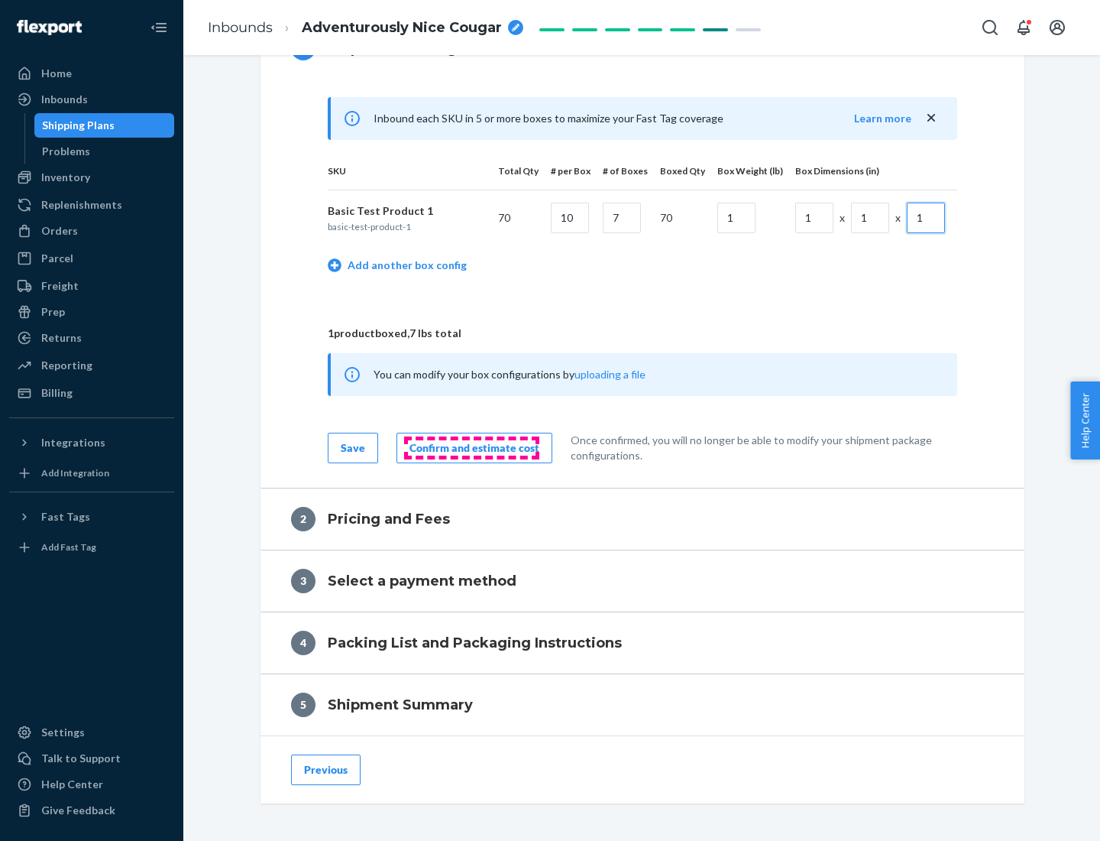
type input "1"
click at [472, 447] on div "Confirm and estimate cost" at bounding box center [475, 447] width 130 height 15
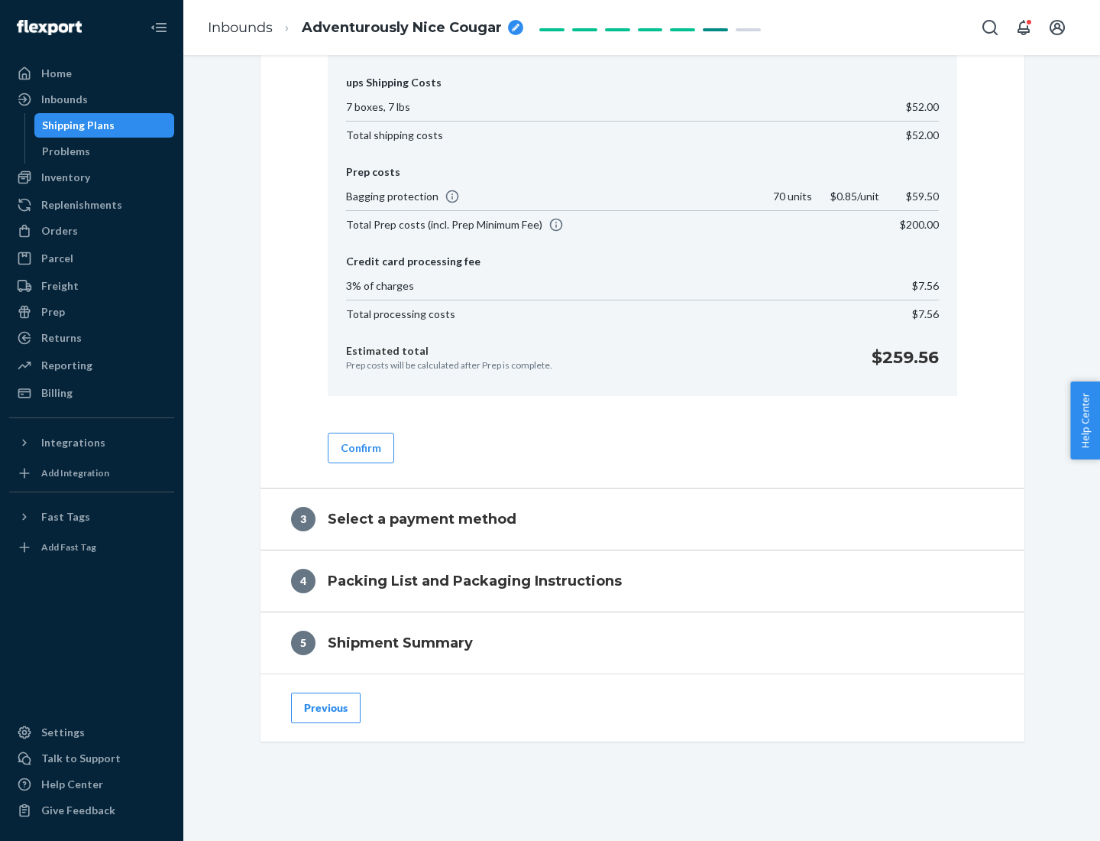
click at [360, 447] on button "Confirm" at bounding box center [361, 448] width 66 height 31
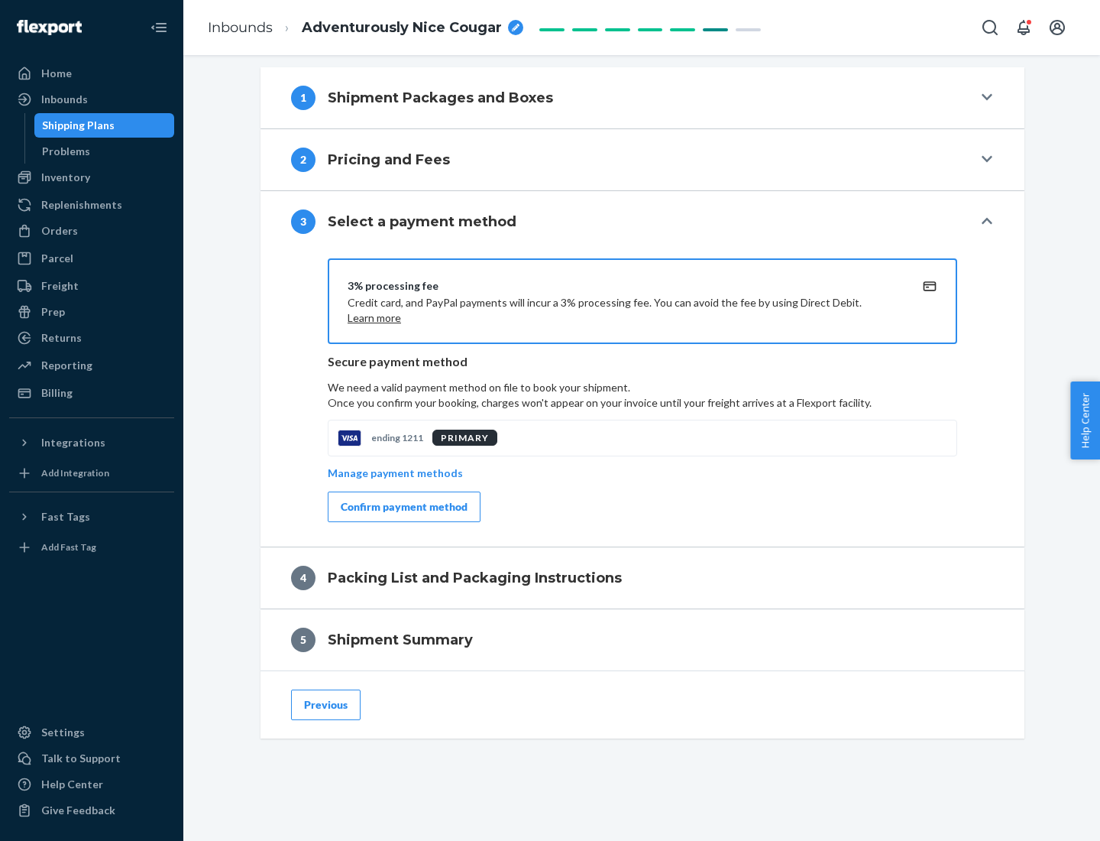
click at [403, 507] on div "Confirm payment method" at bounding box center [404, 506] width 127 height 15
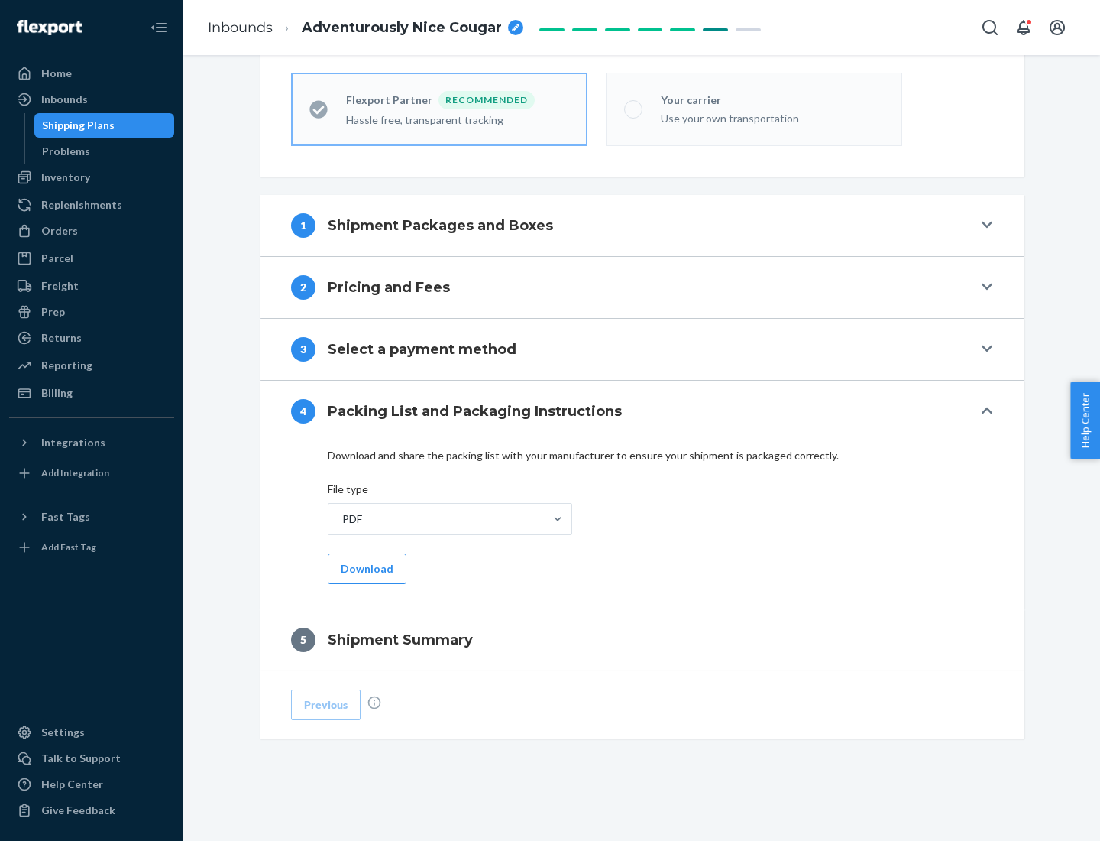
scroll to position [423, 0]
click at [365, 568] on button "Download" at bounding box center [367, 568] width 79 height 31
